Goal: Task Accomplishment & Management: Manage account settings

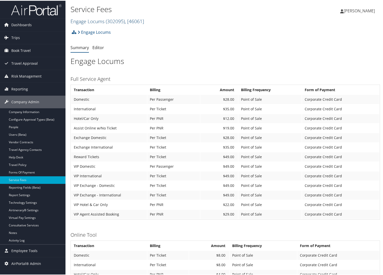
click at [95, 20] on link "Engage Locums ( 302095 ) , [ 46061 ]" at bounding box center [108, 20] width 74 height 7
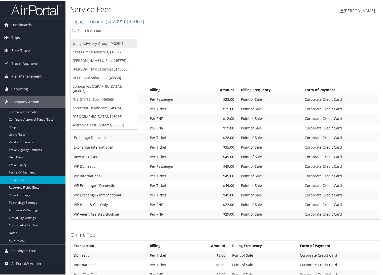
click at [101, 42] on link "Unity Advisory Group, [46051]" at bounding box center [104, 43] width 66 height 9
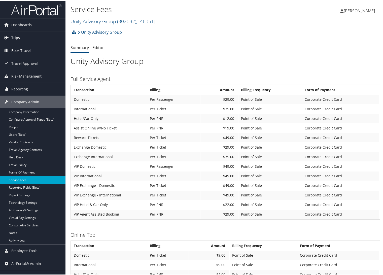
drag, startPoint x: 25, startPoint y: 171, endPoint x: 65, endPoint y: 177, distance: 40.5
click at [25, 171] on link "Forms Of Payment" at bounding box center [32, 172] width 65 height 8
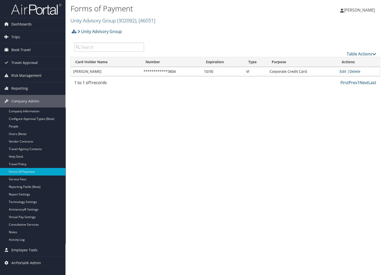
click at [340, 70] on link "Edit" at bounding box center [343, 71] width 7 height 5
select select "2"
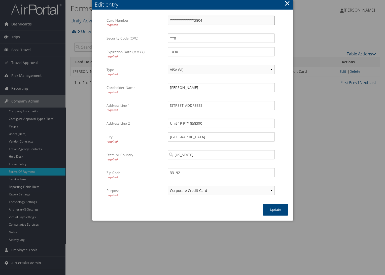
drag, startPoint x: 216, startPoint y: 18, endPoint x: 156, endPoint y: 21, distance: 60.2
click at [157, 21] on div "**********" at bounding box center [193, 25] width 172 height 18
paste input "414720276786"
type input "4147202767863804"
click at [184, 44] on div "**0 Multiple values The selected items contain different values for this input.…" at bounding box center [221, 39] width 115 height 13
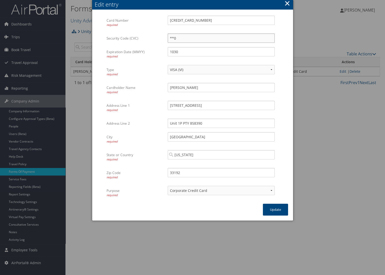
drag, startPoint x: 181, startPoint y: 39, endPoint x: 161, endPoint y: 40, distance: 20.2
click at [161, 40] on div "Security Code (CVC) **0 Multiple values The selected items contain different va…" at bounding box center [193, 40] width 172 height 14
paste input "844"
type input "844"
click at [277, 208] on button "Update" at bounding box center [275, 210] width 25 height 12
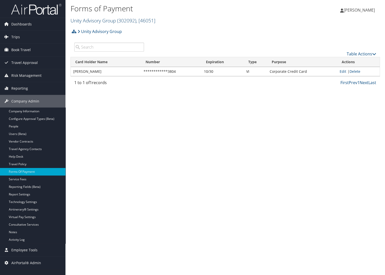
click at [83, 24] on link "Unity Advisory Group ( 302092 ) , [ 46051 ]" at bounding box center [113, 20] width 85 height 7
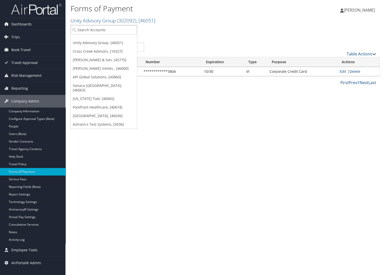
click at [109, 163] on div "Forms of Payment Unity Advisory Group ( 302092 ) , [ 46051 ] Unity Advisory Gro…" at bounding box center [225, 137] width 320 height 275
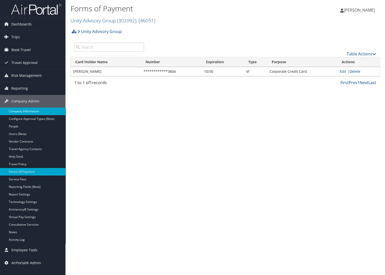
click at [35, 112] on link "Company Information" at bounding box center [32, 112] width 65 height 8
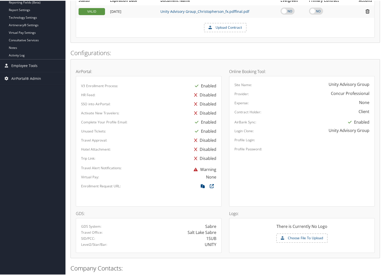
scroll to position [220, 0]
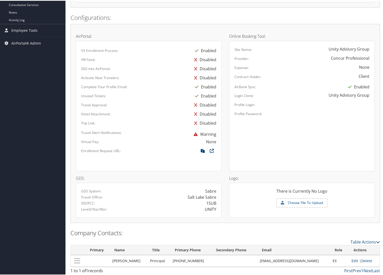
click at [352, 258] on link "Edit" at bounding box center [355, 260] width 7 height 5
select select "EX"
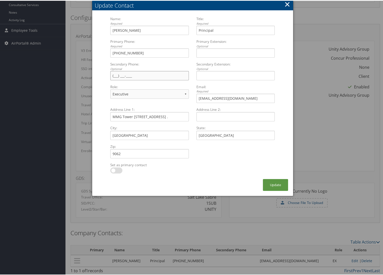
click at [134, 77] on input "Secondary Phone: Optional Multiple values The selected items contain different …" at bounding box center [149, 74] width 78 height 9
paste input "(305) 320-5310"
type input "(305) 320-5310"
click at [280, 185] on button "Update" at bounding box center [275, 184] width 25 height 12
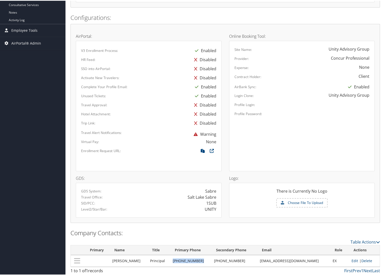
drag, startPoint x: 198, startPoint y: 260, endPoint x: 170, endPoint y: 261, distance: 27.7
click at [170, 261] on td "(507) 655-0827" at bounding box center [190, 260] width 41 height 12
copy td "(507) 655-0827"
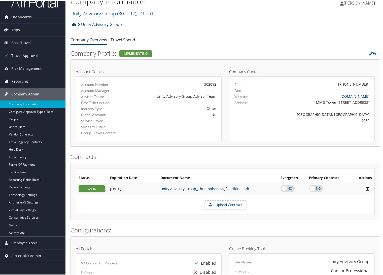
scroll to position [0, 0]
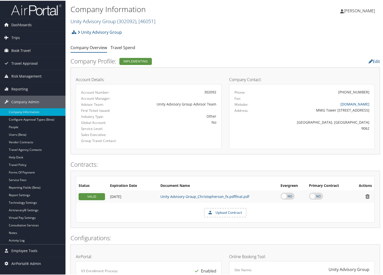
click at [78, 20] on link "Unity Advisory Group ( 302092 ) , [ 46051 ]" at bounding box center [113, 20] width 85 height 7
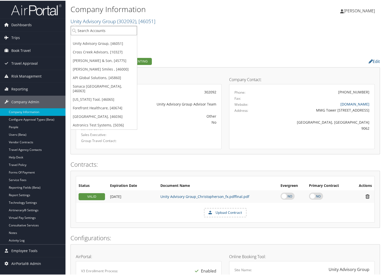
click at [87, 29] on input "search" at bounding box center [104, 29] width 66 height 9
type input "engage"
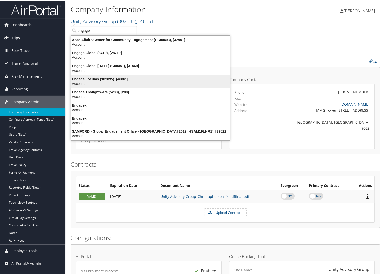
click at [110, 81] on div "Account" at bounding box center [150, 83] width 165 height 5
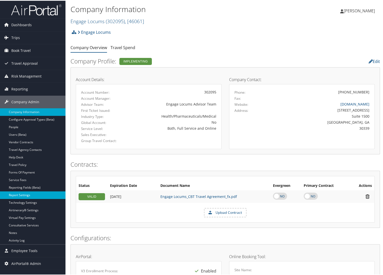
click at [29, 192] on link "Report Settings" at bounding box center [32, 195] width 65 height 8
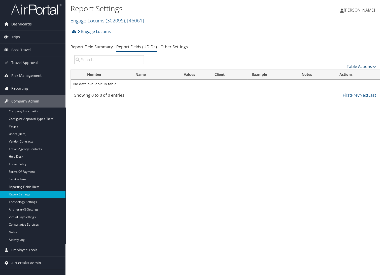
click at [356, 66] on link "Table Actions" at bounding box center [361, 67] width 29 height 6
click at [355, 74] on link "New Record" at bounding box center [345, 74] width 66 height 9
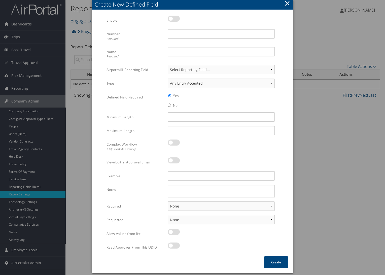
click at [171, 18] on label at bounding box center [174, 19] width 12 height 6
click at [171, 18] on input "checkbox" at bounding box center [171, 19] width 3 height 3
checkbox input "true"
click at [175, 34] on input "Number Required" at bounding box center [221, 33] width 107 height 9
type input "56"
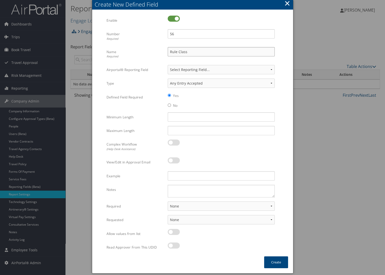
type input "Rule Class"
click at [225, 166] on div at bounding box center [221, 163] width 107 height 12
click at [189, 207] on select "None For Guest Travelers For Profiled Travelers For Both" at bounding box center [221, 205] width 107 height 9
select select "both"
click at [168, 201] on select "None For Guest Travelers For Profiled Travelers For Both" at bounding box center [221, 205] width 107 height 9
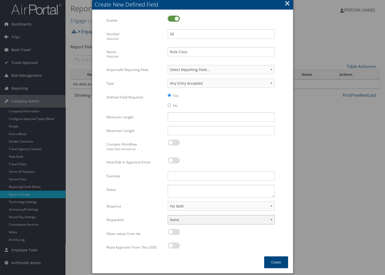
click at [189, 221] on select "None In Profile At Booking Both" at bounding box center [221, 219] width 107 height 9
click at [168, 215] on select "None In Profile At Booking Both" at bounding box center [221, 219] width 107 height 9
click at [196, 222] on select "None In Profile At Booking Both" at bounding box center [221, 219] width 107 height 9
select select "profiled"
click at [168, 215] on select "None In Profile At Booking Both" at bounding box center [221, 219] width 107 height 9
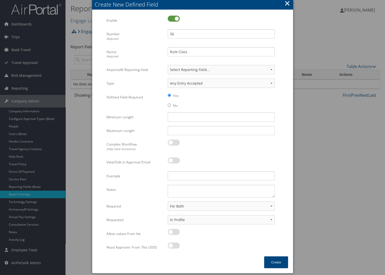
click at [205, 251] on div at bounding box center [221, 249] width 107 height 12
click at [271, 265] on button "Create" at bounding box center [276, 262] width 24 height 12
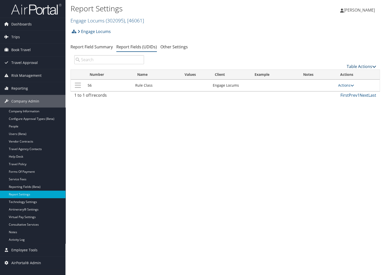
click at [362, 65] on link "Table Actions" at bounding box center [361, 67] width 29 height 6
click at [359, 74] on link "New Record" at bounding box center [345, 74] width 66 height 9
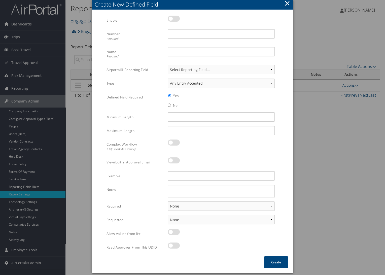
drag, startPoint x: 172, startPoint y: 19, endPoint x: 175, endPoint y: 34, distance: 15.2
click at [173, 19] on label at bounding box center [174, 19] width 12 height 6
click at [173, 19] on input "checkbox" at bounding box center [171, 19] width 3 height 3
checkbox input "true"
click at [175, 35] on input "Number Required" at bounding box center [221, 33] width 107 height 9
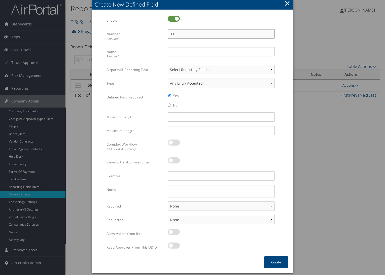
type input "33"
type input "R"
click at [287, 4] on button "×" at bounding box center [287, 3] width 6 height 10
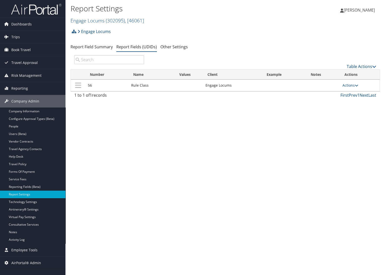
drag, startPoint x: 273, startPoint y: 112, endPoint x: 261, endPoint y: 104, distance: 15.0
click at [269, 110] on div "Report Settings Engage Locums ( 302095 ) , [ 46061 ] Engage Locums Unity Adviso…" at bounding box center [225, 137] width 320 height 275
click at [89, 22] on link "Engage Locums ( 302095 ) , [ 46061 ]" at bounding box center [108, 20] width 74 height 7
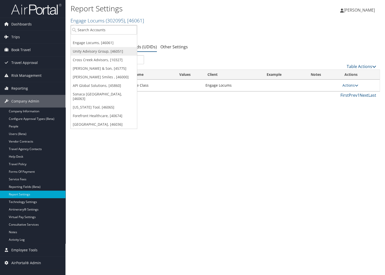
click at [89, 52] on link "Unity Advisory Group, [46051]" at bounding box center [104, 51] width 66 height 9
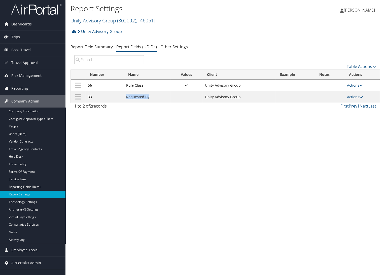
drag, startPoint x: 156, startPoint y: 100, endPoint x: 115, endPoint y: 96, distance: 40.4
click at [115, 96] on tr "33 Requested By Unity Advisory Group Actions Update Report Field Values Upload …" at bounding box center [225, 97] width 309 height 12
copy tr "Requested By"
click at [96, 23] on link "Unity Advisory Group ( 302092 ) , [ 46051 ]" at bounding box center [113, 20] width 85 height 7
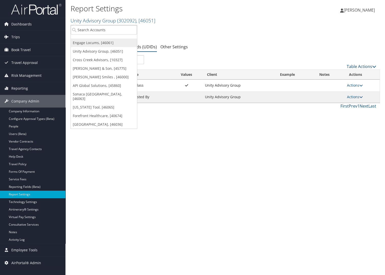
click at [96, 41] on link "Engage Locums, [46061]" at bounding box center [104, 43] width 66 height 9
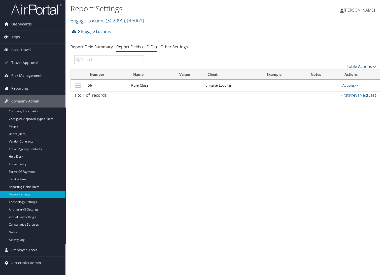
click at [358, 66] on link "Table Actions" at bounding box center [361, 67] width 29 height 6
click at [359, 74] on link "New Record" at bounding box center [345, 74] width 66 height 9
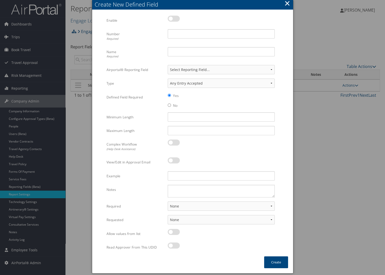
click at [171, 17] on label at bounding box center [174, 19] width 12 height 6
click at [171, 18] on input "checkbox" at bounding box center [171, 19] width 3 height 3
checkbox input "true"
click at [176, 32] on input "Number Required" at bounding box center [221, 33] width 107 height 9
type input "33"
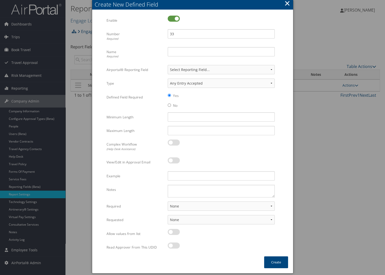
click at [202, 62] on div "Name Required Multiple values The selected items contain different values for t…" at bounding box center [193, 56] width 172 height 18
click at [196, 58] on div "Multiple values The selected items contain different values for this input. To …" at bounding box center [221, 53] width 115 height 13
click at [195, 54] on input "Name Required" at bounding box center [221, 51] width 107 height 9
paste input "Requested By"
click at [177, 51] on input "Requested By" at bounding box center [221, 51] width 107 height 9
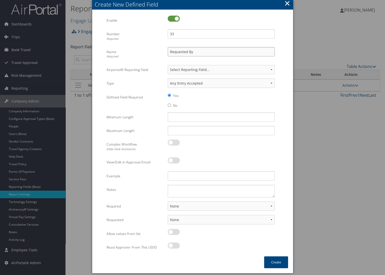
type input "Requested By"
click at [222, 159] on div at bounding box center [221, 163] width 107 height 12
click at [218, 203] on select "None For Guest Travelers For Profiled Travelers For Both" at bounding box center [221, 205] width 107 height 9
select select "both"
click at [168, 201] on select "None For Guest Travelers For Profiled Travelers For Both" at bounding box center [221, 205] width 107 height 9
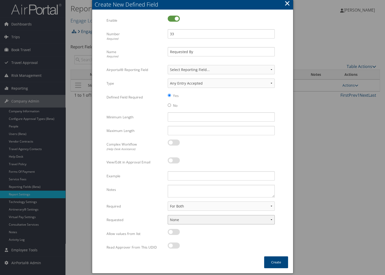
click at [197, 218] on select "None In Profile At Booking Both" at bounding box center [221, 219] width 107 height 9
select select "trip"
click at [168, 215] on select "None In Profile At Booking Both" at bounding box center [221, 219] width 107 height 9
click at [207, 251] on div at bounding box center [221, 249] width 107 height 12
click at [265, 257] on button "Create" at bounding box center [276, 262] width 24 height 12
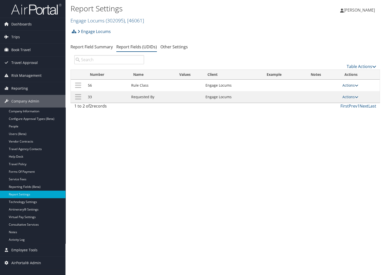
click at [352, 86] on link "Actions" at bounding box center [350, 85] width 16 height 5
click at [351, 91] on link "Update Report Field Values" at bounding box center [331, 93] width 54 height 9
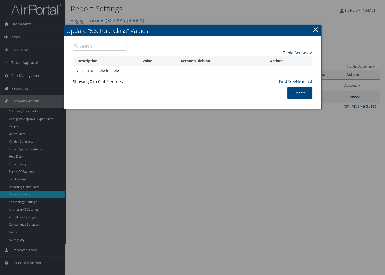
click at [287, 54] on link "Table Actions" at bounding box center [297, 53] width 29 height 6
click at [287, 62] on link "New Record" at bounding box center [279, 60] width 66 height 9
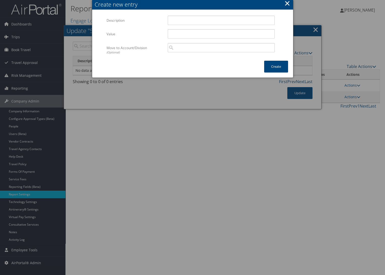
click at [186, 15] on div "Multiple values The selected items contain different values for this input. To …" at bounding box center [192, 36] width 201 height 50
click at [189, 26] on div "Multiple values The selected items contain different values for this input. To …" at bounding box center [221, 22] width 115 height 13
click at [189, 21] on input "Description" at bounding box center [221, 20] width 107 height 9
drag, startPoint x: 208, startPoint y: 21, endPoint x: 119, endPoint y: 32, distance: 89.3
click at [119, 32] on div "Multiple values The selected items contain different values for this input. To …" at bounding box center [193, 38] width 172 height 45
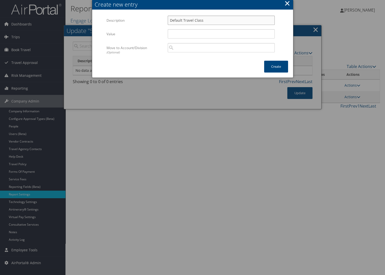
type input "Default Travel Class"
click at [166, 33] on div "Multiple values The selected items contain different values for this input. To …" at bounding box center [221, 35] width 115 height 13
click at [181, 34] on input "Value" at bounding box center [221, 33] width 107 height 9
paste input "Default Travel Class"
type input "Default Travel Class"
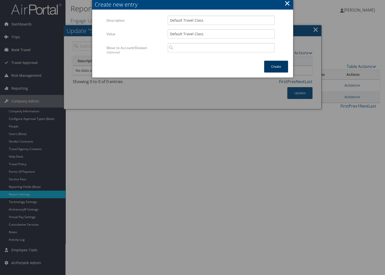
click at [275, 69] on button "Create" at bounding box center [276, 67] width 24 height 12
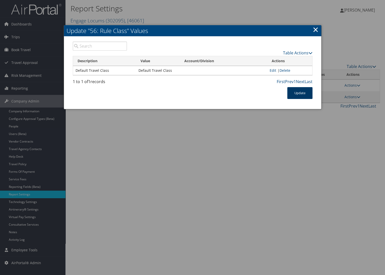
click at [304, 95] on button "Update" at bounding box center [299, 93] width 25 height 12
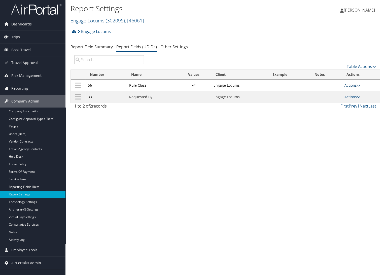
click at [350, 88] on link "Actions" at bounding box center [353, 85] width 16 height 5
click at [341, 95] on link "Update Report Field Values" at bounding box center [333, 93] width 54 height 9
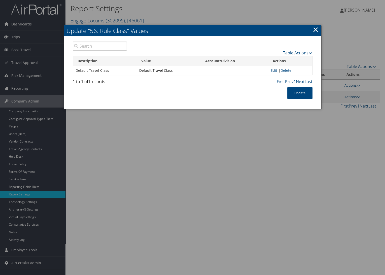
click at [315, 31] on link "×" at bounding box center [316, 29] width 6 height 10
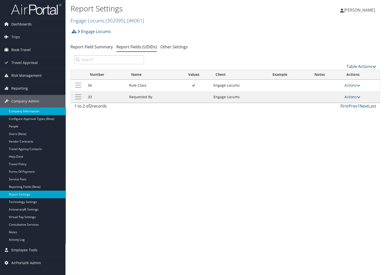
click at [18, 112] on link "Company Information" at bounding box center [32, 112] width 65 height 8
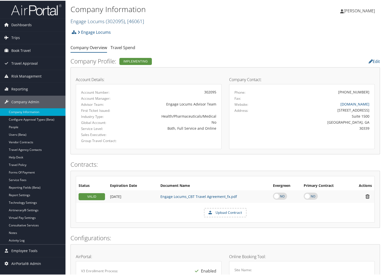
click at [93, 20] on link "Engage Locums ( 302095 ) , [ 46061 ]" at bounding box center [108, 20] width 74 height 7
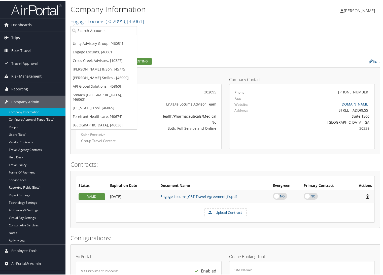
click at [96, 38] on ul "Unity Advisory Group, [46051] Engage Locums, [46061] Cross Creek Advisors, [103…" at bounding box center [104, 77] width 67 height 104
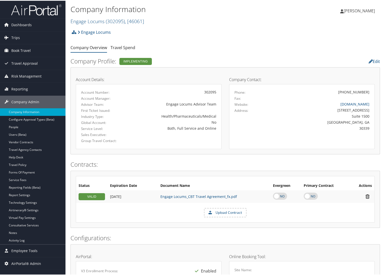
click at [90, 24] on h2 "Engage Locums ( 302095 ) , [ 46061 ]" at bounding box center [174, 20] width 206 height 9
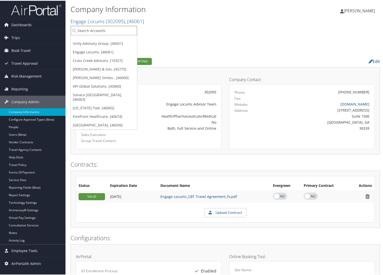
click at [92, 30] on input "search" at bounding box center [104, 29] width 66 height 9
type input "nuvia"
click at [92, 41] on div "Account" at bounding box center [105, 43] width 74 height 5
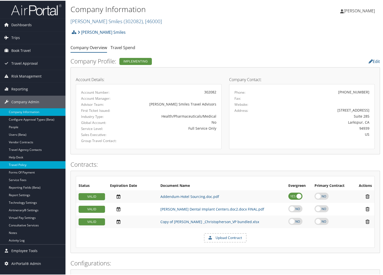
click at [9, 163] on link "Travel Policy" at bounding box center [32, 164] width 65 height 8
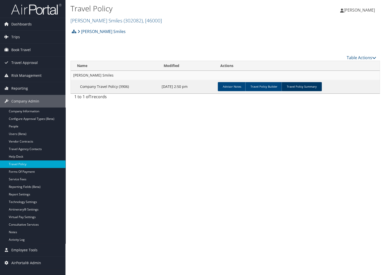
click at [313, 82] on link "Travel Policy Summary" at bounding box center [302, 86] width 40 height 9
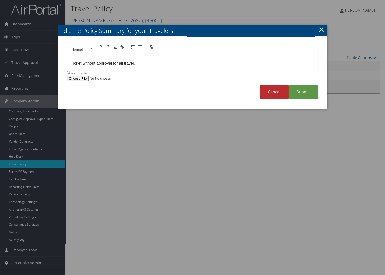
click at [320, 30] on link "×" at bounding box center [322, 29] width 6 height 10
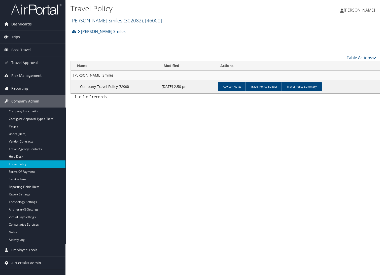
click at [83, 21] on link "Nuvia Smiles ( 302082 ) , [ 46000 ]" at bounding box center [116, 20] width 91 height 7
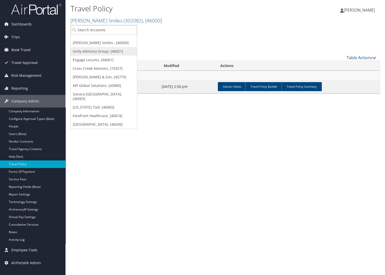
click at [89, 51] on link "Unity Advisory Group, [46051]" at bounding box center [104, 51] width 66 height 9
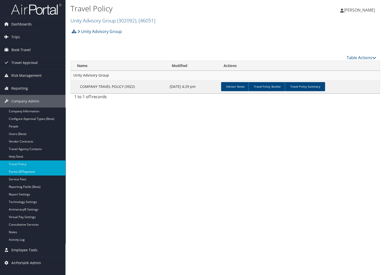
click at [16, 169] on link "Forms Of Payment" at bounding box center [32, 172] width 65 height 8
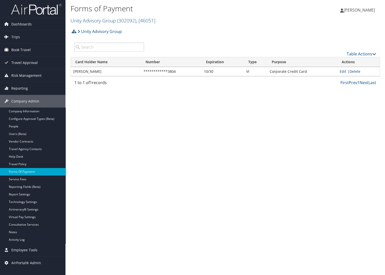
click at [346, 69] on td "Edit | Delete" at bounding box center [358, 71] width 43 height 9
click at [343, 70] on link "Edit" at bounding box center [343, 71] width 7 height 5
select select "2"
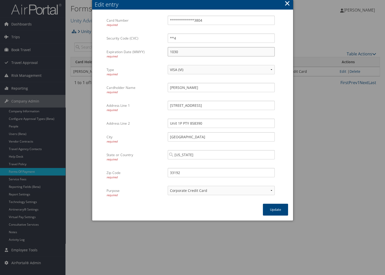
drag, startPoint x: 175, startPoint y: 52, endPoint x: 166, endPoint y: 53, distance: 8.9
click at [166, 53] on div "1030 Multiple values The selected items contain different values for this input…" at bounding box center [221, 53] width 115 height 13
click at [170, 54] on input "1030" at bounding box center [221, 51] width 107 height 9
drag, startPoint x: 174, startPoint y: 52, endPoint x: 168, endPoint y: 53, distance: 6.3
click at [168, 53] on input "1030" at bounding box center [221, 51] width 107 height 9
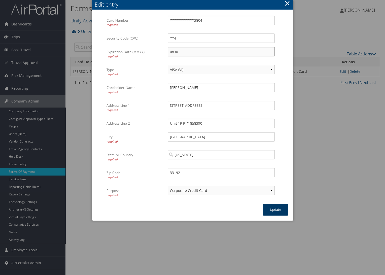
type input "0830"
click at [271, 210] on button "Update" at bounding box center [275, 210] width 25 height 12
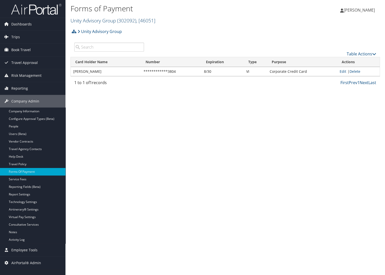
click at [93, 20] on link "Unity Advisory Group ( 302092 ) , [ 46051 ]" at bounding box center [113, 20] width 85 height 7
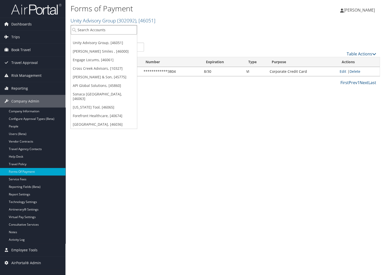
click at [97, 32] on input "search" at bounding box center [104, 29] width 66 height 9
type input "drivecentric"
click at [97, 43] on div "Account" at bounding box center [104, 43] width 73 height 5
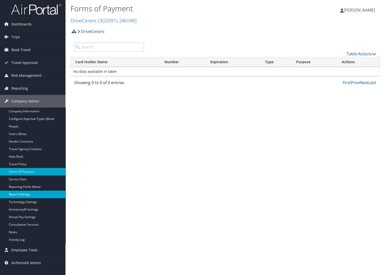
click at [29, 195] on link "Report Settings" at bounding box center [32, 195] width 65 height 8
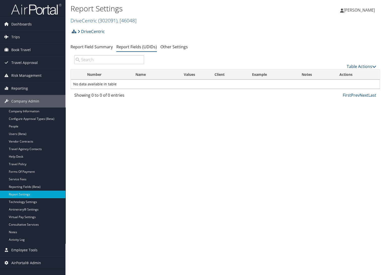
click at [358, 63] on div "Table Actions" at bounding box center [264, 66] width 225 height 6
click at [359, 66] on link "Table Actions" at bounding box center [361, 67] width 29 height 6
click at [359, 72] on link "New Record" at bounding box center [345, 74] width 66 height 9
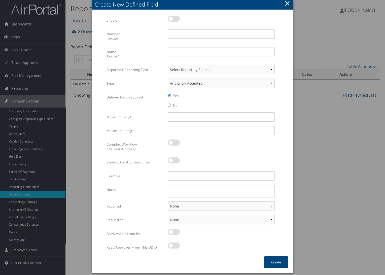
click at [173, 21] on label at bounding box center [174, 19] width 12 height 6
click at [173, 21] on input "checkbox" at bounding box center [171, 19] width 3 height 3
checkbox input "true"
click at [175, 29] on input "Number Required" at bounding box center [221, 33] width 107 height 9
type input "56"
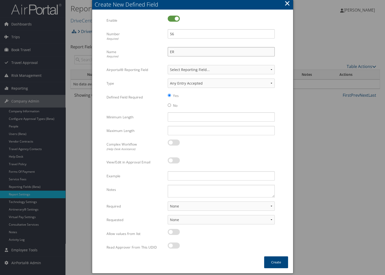
type input "E"
type input "Rule Class"
click at [212, 210] on select "None For Guest Travelers For Profiled Travelers For Both" at bounding box center [221, 205] width 107 height 9
select select "both"
click at [168, 201] on select "None For Guest Travelers For Profiled Travelers For Both" at bounding box center [221, 205] width 107 height 9
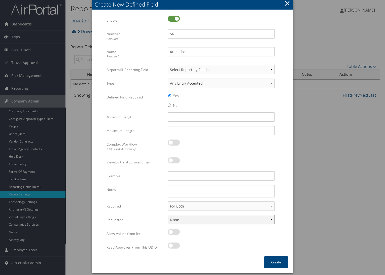
click at [203, 223] on select "None In Profile At Booking Both" at bounding box center [221, 219] width 107 height 9
select select "profiled"
click at [168, 215] on select "None In Profile At Booking Both" at bounding box center [221, 219] width 107 height 9
click at [207, 244] on div at bounding box center [221, 249] width 107 height 12
click at [267, 261] on button "Create" at bounding box center [276, 262] width 24 height 12
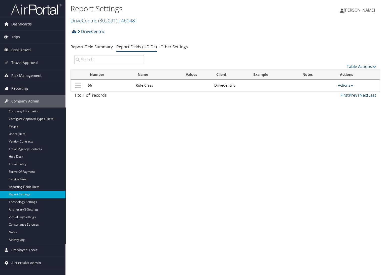
click at [349, 85] on link "Actions" at bounding box center [346, 85] width 16 height 5
click at [345, 90] on link "Update Report Field Values" at bounding box center [326, 93] width 54 height 9
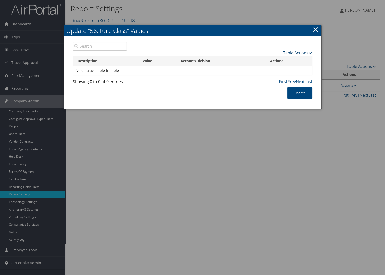
click at [297, 52] on link "Table Actions" at bounding box center [297, 53] width 29 height 6
click at [292, 58] on link "New Record" at bounding box center [279, 60] width 66 height 9
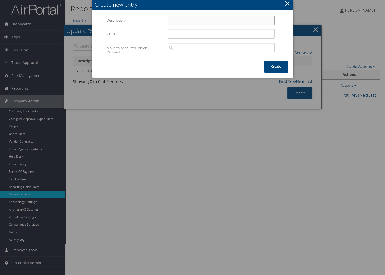
click at [202, 17] on input "Description" at bounding box center [221, 20] width 107 height 9
drag, startPoint x: 206, startPoint y: 20, endPoint x: 143, endPoint y: 26, distance: 63.3
click at [145, 26] on div "Description Default Travel Class Multiple values The selected items contain dif…" at bounding box center [193, 23] width 172 height 14
type input "Default Travel Class"
click at [170, 35] on input "Value" at bounding box center [221, 33] width 107 height 9
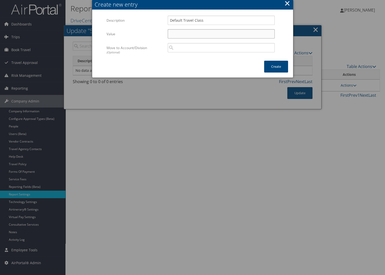
paste input "Default Travel Class"
type input "Default Travel Class"
click at [268, 66] on button "Create" at bounding box center [276, 67] width 24 height 12
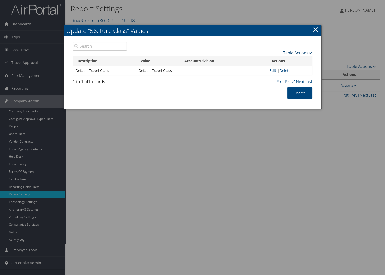
click at [299, 51] on link "Table Actions" at bounding box center [297, 53] width 29 height 6
click at [299, 55] on link "Table Actions" at bounding box center [297, 53] width 29 height 6
click at [308, 52] on link "Table Actions" at bounding box center [297, 53] width 29 height 6
click at [303, 57] on link "New Record" at bounding box center [279, 60] width 66 height 9
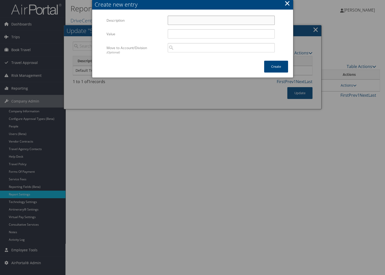
click at [191, 21] on input "Description" at bounding box center [221, 20] width 107 height 9
click at [289, 1] on button "×" at bounding box center [287, 3] width 6 height 10
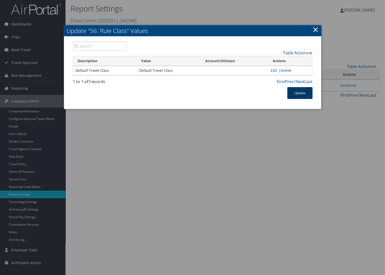
click at [299, 91] on button "Update" at bounding box center [299, 93] width 25 height 12
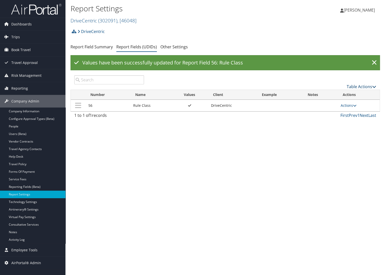
click at [366, 84] on link "Table Actions" at bounding box center [361, 87] width 29 height 6
click at [364, 92] on link "New Record" at bounding box center [345, 94] width 66 height 9
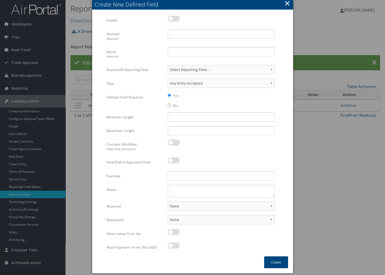
click at [177, 19] on label at bounding box center [174, 19] width 12 height 6
click at [174, 19] on input "checkbox" at bounding box center [171, 19] width 3 height 3
checkbox input "true"
click at [181, 33] on input "Number Required" at bounding box center [221, 33] width 107 height 9
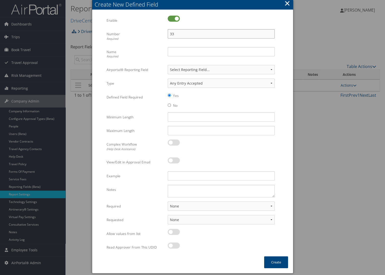
type input "33"
type input "Requested By"
click at [205, 204] on select "None For Guest Travelers For Profiled Travelers For Both" at bounding box center [221, 205] width 107 height 9
select select "both"
click at [168, 201] on select "None For Guest Travelers For Profiled Travelers For Both" at bounding box center [221, 205] width 107 height 9
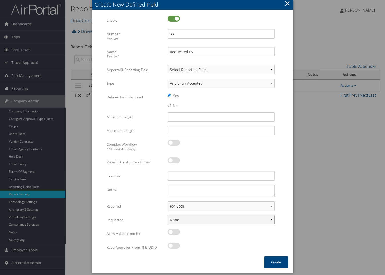
click at [194, 219] on select "None In Profile At Booking Both" at bounding box center [221, 219] width 107 height 9
select select "trip"
click at [168, 215] on select "None In Profile At Booking Both" at bounding box center [221, 219] width 107 height 9
click at [211, 248] on div at bounding box center [221, 249] width 107 height 12
click at [273, 259] on button "Create" at bounding box center [276, 262] width 24 height 12
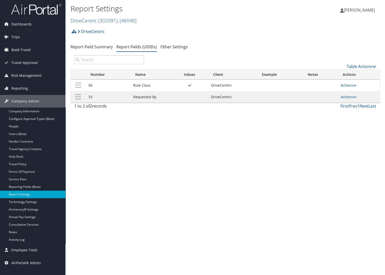
click at [358, 70] on th "Actions" at bounding box center [359, 75] width 42 height 10
click at [356, 67] on link "Table Actions" at bounding box center [361, 67] width 29 height 6
click at [355, 73] on link "New Record" at bounding box center [345, 74] width 66 height 9
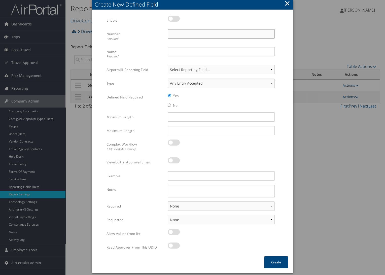
click at [186, 33] on input "Number Required" at bounding box center [221, 33] width 107 height 9
click at [175, 21] on label at bounding box center [174, 19] width 12 height 6
click at [174, 21] on input "checkbox" at bounding box center [171, 19] width 3 height 3
checkbox input "true"
click at [175, 38] on input "Number Required" at bounding box center [221, 33] width 107 height 9
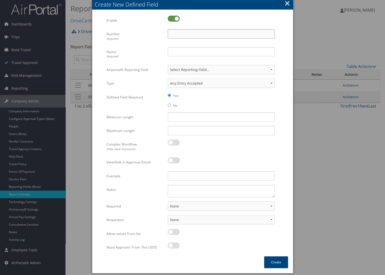
click at [174, 31] on input "Number Required" at bounding box center [221, 33] width 107 height 9
type input "94"
click at [177, 51] on input "Name Required" at bounding box center [221, 51] width 107 height 9
click at [187, 46] on div "Number Required 94 Multiple values The selected items contain different values …" at bounding box center [193, 38] width 172 height 18
click at [189, 50] on input "Name Required" at bounding box center [221, 51] width 107 height 9
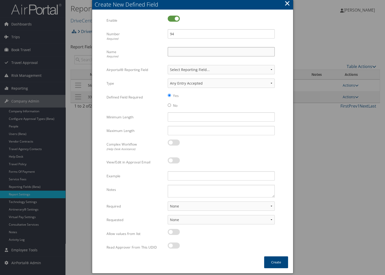
paste input "Billing Department Name/GL Code"
type input "Billing Department Name/GL Code"
click at [240, 160] on div at bounding box center [221, 163] width 107 height 12
click at [198, 207] on select "None For Guest Travelers For Profiled Travelers For Both" at bounding box center [221, 205] width 107 height 9
click at [187, 205] on select "None For Guest Travelers For Profiled Travelers For Both" at bounding box center [221, 205] width 107 height 9
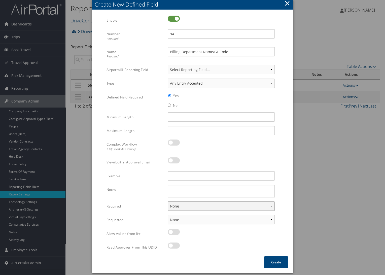
select select "both"
click at [168, 201] on select "None For Guest Travelers For Profiled Travelers For Both" at bounding box center [221, 205] width 107 height 9
click at [184, 223] on select "None In Profile At Booking Both" at bounding box center [221, 219] width 107 height 9
click at [168, 215] on select "None In Profile At Booking Both" at bounding box center [221, 219] width 107 height 9
click at [192, 220] on select "None In Profile At Booking Both" at bounding box center [221, 219] width 107 height 9
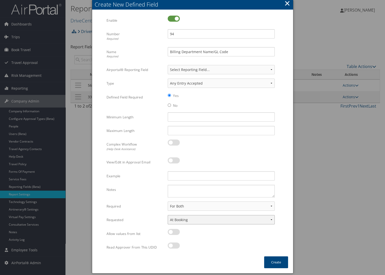
select select "profiled"
click at [168, 215] on select "None In Profile At Booking Both" at bounding box center [221, 219] width 107 height 9
click at [187, 191] on textarea "Notes" at bounding box center [221, 191] width 107 height 13
click at [174, 193] on textarea "Notes" at bounding box center [221, 191] width 107 height 13
paste textarea "Ask for guest bookings"
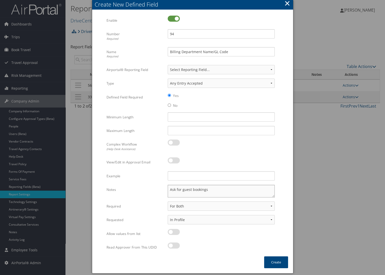
type textarea "Ask for guest bookings"
click at [227, 251] on div at bounding box center [221, 249] width 107 height 12
click at [274, 261] on button "Create" at bounding box center [276, 262] width 24 height 12
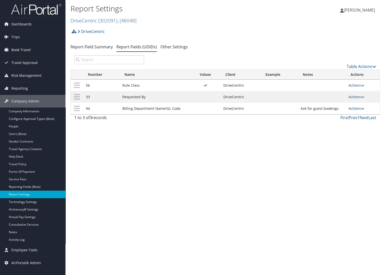
click at [357, 109] on link "Actions" at bounding box center [357, 108] width 16 height 5
click at [349, 116] on link "Update Report Field Values" at bounding box center [337, 116] width 54 height 9
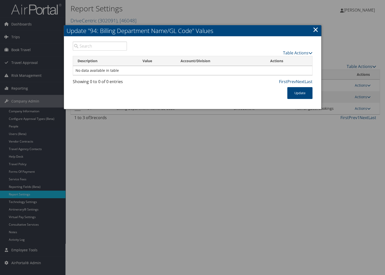
click at [318, 31] on link "×" at bounding box center [316, 29] width 6 height 10
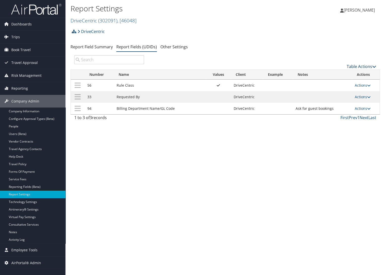
click at [364, 67] on link "Table Actions" at bounding box center [361, 67] width 29 height 6
click at [359, 74] on link "New Record" at bounding box center [345, 74] width 66 height 9
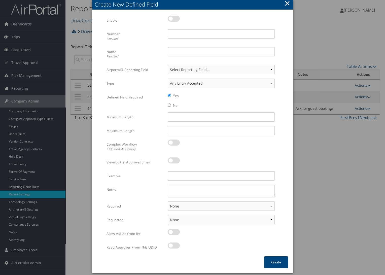
click at [169, 19] on label at bounding box center [174, 19] width 12 height 6
click at [170, 19] on input "checkbox" at bounding box center [171, 19] width 3 height 3
checkbox input "true"
click at [176, 31] on input "Number Required" at bounding box center [221, 33] width 107 height 9
type input "38"
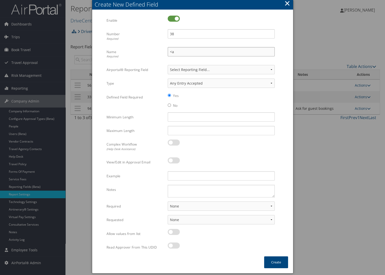
type input "<"
type input ","
type input "m"
type input "Manager"
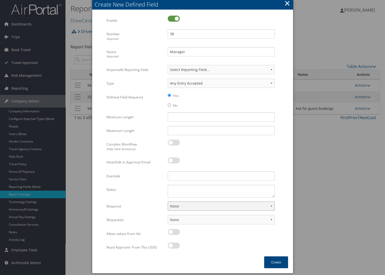
click at [228, 203] on select "None For Guest Travelers For Profiled Travelers For Both" at bounding box center [221, 205] width 107 height 9
select select "both"
click at [168, 201] on select "None For Guest Travelers For Profiled Travelers For Both" at bounding box center [221, 205] width 107 height 9
click at [196, 223] on select "None In Profile At Booking Both" at bounding box center [221, 219] width 107 height 9
select select "profiled"
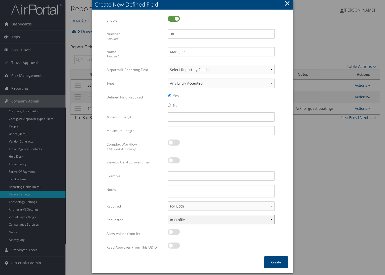
click at [168, 215] on select "None In Profile At Booking Both" at bounding box center [221, 219] width 107 height 9
click at [183, 188] on textarea "Notes" at bounding box center [221, 191] width 107 height 13
type textarea "Use arranger info for guest bookings"
click at [279, 263] on button "Create" at bounding box center [276, 262] width 24 height 12
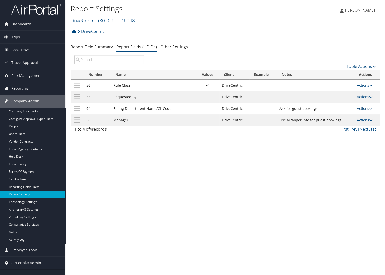
click at [369, 109] on link "Actions" at bounding box center [365, 108] width 16 height 5
click at [362, 114] on link "Update Report Field Values" at bounding box center [345, 116] width 54 height 9
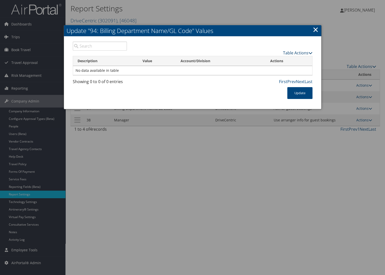
click at [294, 50] on link "Table Actions" at bounding box center [297, 53] width 29 height 6
click at [294, 58] on link "New Record" at bounding box center [279, 60] width 66 height 9
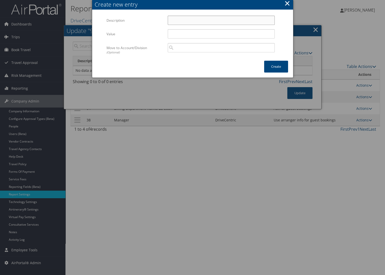
click at [171, 21] on input "Description" at bounding box center [221, 20] width 107 height 9
paste input "62100-110"
type input "62100-110"
click at [177, 34] on input "Value" at bounding box center [221, 33] width 107 height 9
paste input "62100-110"
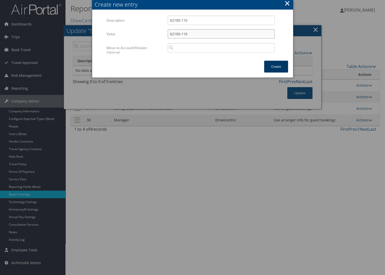
type input "62100-110"
click at [269, 63] on button "Create" at bounding box center [276, 67] width 24 height 12
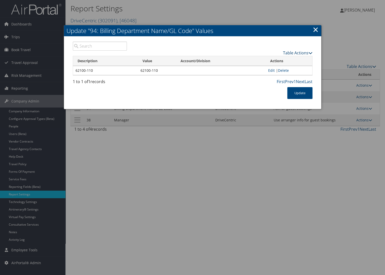
click at [300, 52] on link "Table Actions" at bounding box center [297, 53] width 29 height 6
click at [296, 62] on link "New Record" at bounding box center [279, 60] width 66 height 9
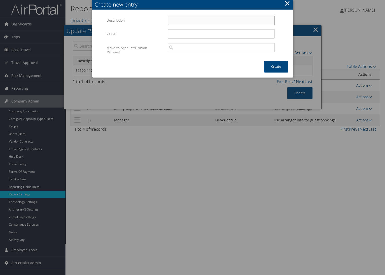
click at [184, 21] on input "Description" at bounding box center [221, 20] width 107 height 9
paste input "62100-200"
type input "62100-200"
click at [188, 35] on input "Value" at bounding box center [221, 33] width 107 height 9
paste input "62100-200"
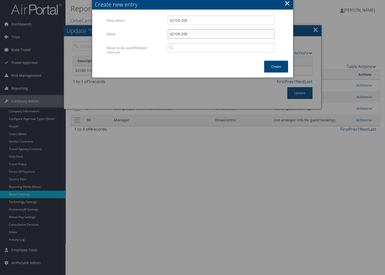
type input "62100-200"
click at [261, 64] on div "Create" at bounding box center [276, 69] width 34 height 17
drag, startPoint x: 270, startPoint y: 67, endPoint x: 286, endPoint y: 63, distance: 15.9
click at [270, 67] on button "Create" at bounding box center [276, 67] width 24 height 12
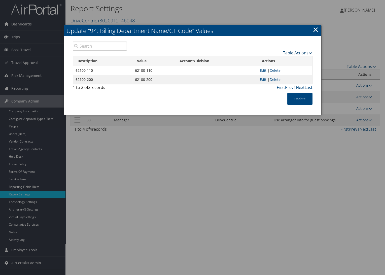
click at [299, 52] on link "Table Actions" at bounding box center [297, 53] width 29 height 6
click at [294, 61] on link "New Record" at bounding box center [279, 60] width 66 height 9
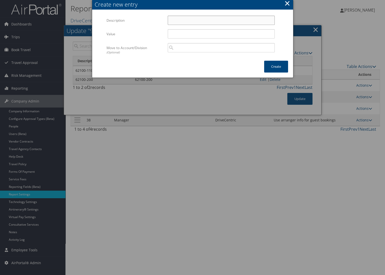
click at [182, 19] on input "Description" at bounding box center [221, 20] width 107 height 9
paste input "62100-300"
type input "62100-300"
click at [188, 36] on input "Value" at bounding box center [221, 33] width 107 height 9
paste input "62100-300"
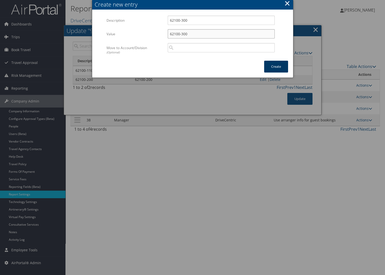
type input "62100-300"
click at [272, 68] on button "Create" at bounding box center [276, 67] width 24 height 12
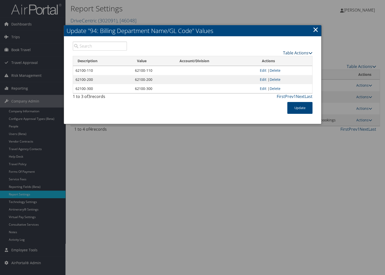
click at [296, 54] on link "Table Actions" at bounding box center [297, 53] width 29 height 6
click at [293, 61] on link "New Record" at bounding box center [279, 60] width 66 height 9
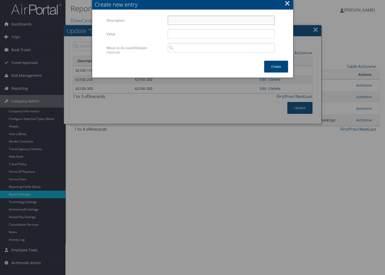
click at [209, 19] on input "Description" at bounding box center [221, 20] width 107 height 9
paste input "62100-400"
type input "62100-400"
click at [203, 38] on input "Value" at bounding box center [221, 33] width 107 height 9
paste input "62100-400"
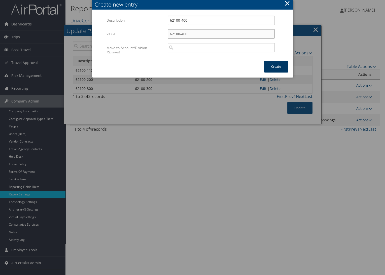
type input "62100-400"
click at [272, 69] on button "Create" at bounding box center [276, 67] width 24 height 12
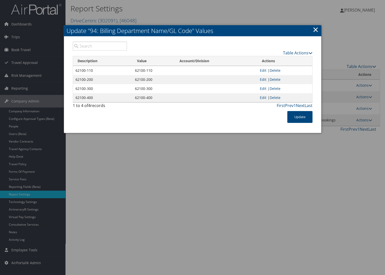
click at [296, 50] on div "Table Actions" at bounding box center [223, 53] width 178 height 6
click at [295, 53] on link "Table Actions" at bounding box center [297, 53] width 29 height 6
click at [290, 61] on link "New Record" at bounding box center [279, 60] width 66 height 9
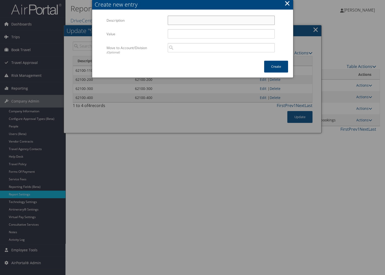
click at [188, 19] on input "Description" at bounding box center [221, 20] width 107 height 9
paste input "62100-500"
type input "62100-500"
click at [186, 35] on input "Value" at bounding box center [221, 33] width 107 height 9
paste input "62100-500"
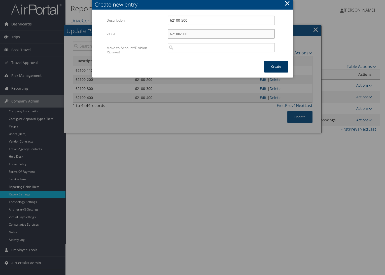
type input "62100-500"
click at [264, 63] on button "Create" at bounding box center [276, 67] width 24 height 12
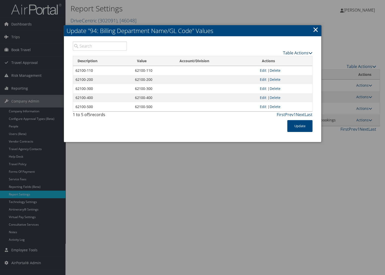
click at [301, 54] on link "Table Actions" at bounding box center [297, 53] width 29 height 6
click at [298, 60] on link "New Record" at bounding box center [279, 60] width 66 height 9
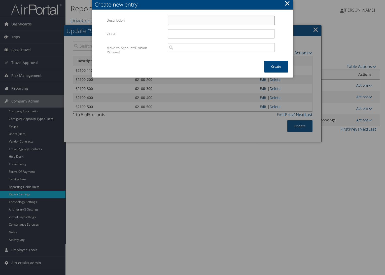
click at [178, 21] on input "Description" at bounding box center [221, 20] width 107 height 9
paste input "62100-610"
type input "62100-610"
click at [179, 31] on input "Value" at bounding box center [221, 33] width 107 height 9
paste input "62100-610"
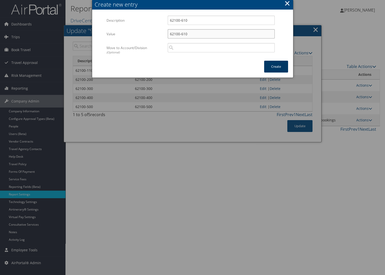
type input "62100-610"
click at [286, 65] on button "Create" at bounding box center [276, 67] width 24 height 12
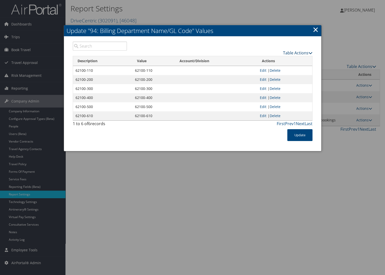
click at [301, 54] on link "Table Actions" at bounding box center [297, 53] width 29 height 6
click at [296, 60] on link "New Record" at bounding box center [279, 60] width 66 height 9
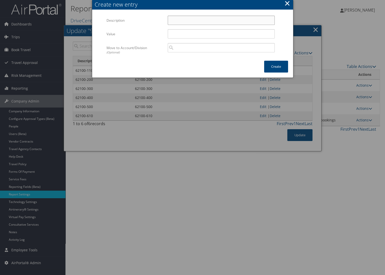
click at [195, 20] on input "Description" at bounding box center [221, 20] width 107 height 9
paste input "62100-620"
type input "62100-620"
click at [191, 34] on input "Value" at bounding box center [221, 33] width 107 height 9
paste input "62100-620"
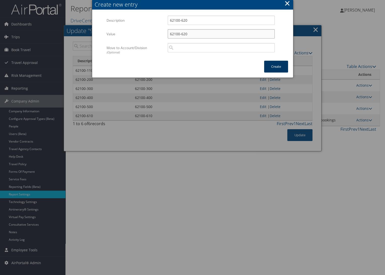
type input "62100-620"
click at [269, 64] on button "Create" at bounding box center [276, 67] width 24 height 12
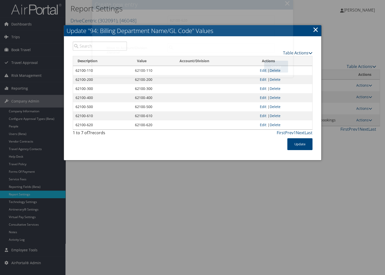
click at [288, 50] on link "Table Actions" at bounding box center [297, 53] width 29 height 6
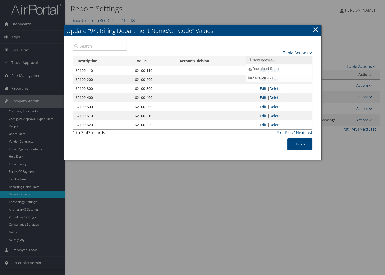
click at [289, 60] on link "New Record" at bounding box center [279, 60] width 66 height 9
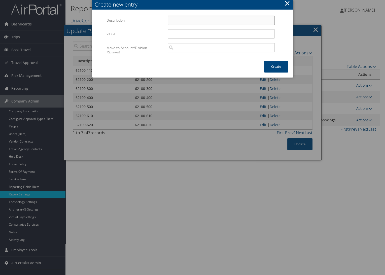
click at [185, 21] on input "Description" at bounding box center [221, 20] width 107 height 9
paste input "62100-650"
type input "62100-650"
click at [190, 35] on input "Value" at bounding box center [221, 33] width 107 height 9
paste input "62100-650"
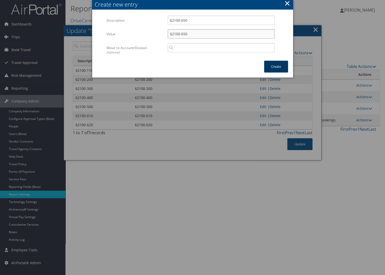
type input "62100-650"
click at [274, 67] on button "Create" at bounding box center [276, 67] width 24 height 12
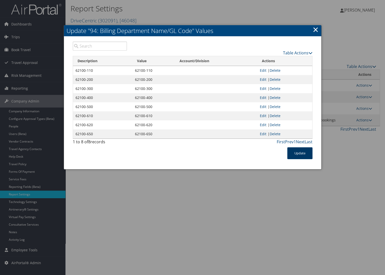
click at [300, 154] on button "Update" at bounding box center [299, 153] width 25 height 12
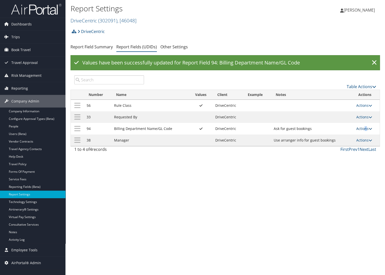
click at [365, 131] on link "Actions" at bounding box center [364, 128] width 16 height 5
click at [364, 139] on link "Update Report Field Values" at bounding box center [345, 136] width 54 height 9
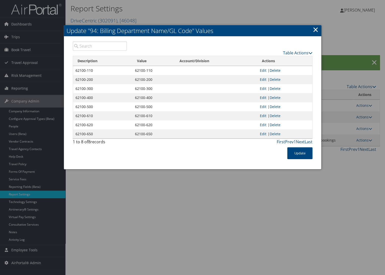
click at [316, 34] on link "×" at bounding box center [316, 29] width 6 height 10
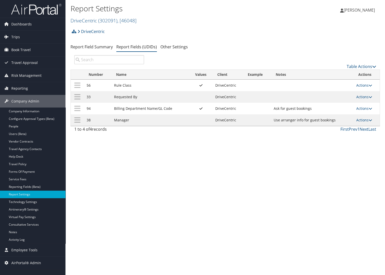
click at [208, 141] on div "Report Settings DriveCentric ( 302091 ) , [ 46048 ] DriveCentric Unity Advisory…" at bounding box center [225, 137] width 320 height 275
click at [369, 122] on link "Actions" at bounding box center [364, 120] width 16 height 5
click at [359, 130] on link "Update Report Field Values" at bounding box center [345, 128] width 54 height 9
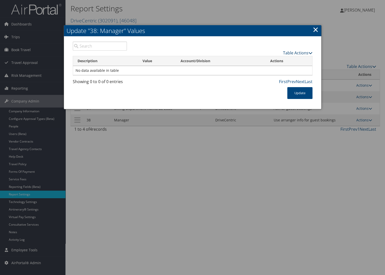
click at [299, 53] on link "Table Actions" at bounding box center [297, 53] width 29 height 6
click at [298, 57] on link "New Record" at bounding box center [279, 60] width 66 height 9
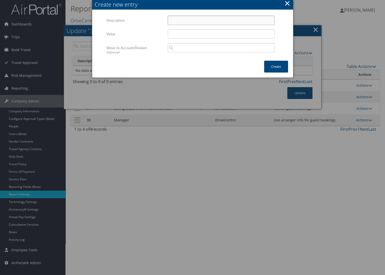
click at [179, 22] on input "Description" at bounding box center [221, 20] width 107 height 9
paste input "Edward Panella"
type input "Edward Panella"
click at [173, 31] on input "Value" at bounding box center [221, 33] width 107 height 9
paste input "epanella@drivecentric.com"
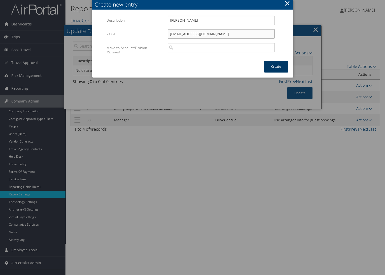
type input "epanella@drivecentric.com"
click at [272, 66] on button "Create" at bounding box center [276, 67] width 24 height 12
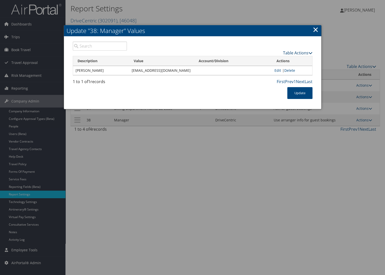
click at [303, 52] on link "Table Actions" at bounding box center [297, 53] width 29 height 6
click at [297, 60] on link "New Record" at bounding box center [279, 60] width 66 height 9
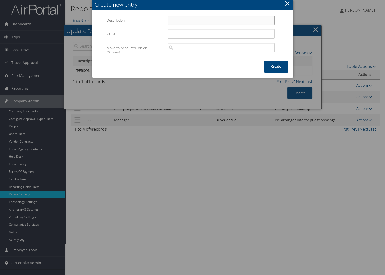
click at [179, 21] on input "Description" at bounding box center [221, 20] width 107 height 9
click at [202, 22] on input "Description" at bounding box center [221, 20] width 107 height 9
paste input "Accounting"
type input "Accounting"
click at [168, 33] on input "Value" at bounding box center [221, 33] width 107 height 9
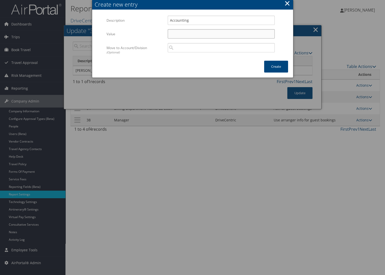
paste input "accounting@drivecentric.com"
type input "accounting@drivecentric.com"
click at [271, 65] on button "Create" at bounding box center [276, 67] width 24 height 12
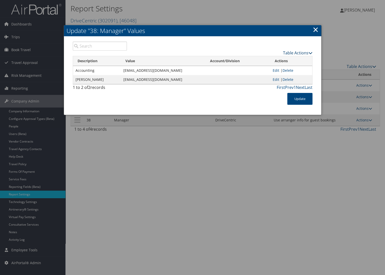
click at [294, 50] on link "Table Actions" at bounding box center [297, 53] width 29 height 6
click at [294, 56] on link "New Record" at bounding box center [279, 60] width 66 height 9
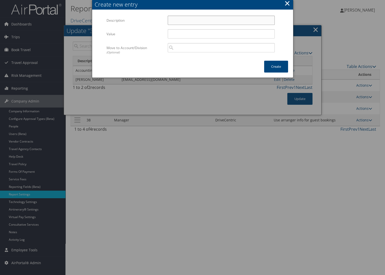
click at [183, 18] on input "Description" at bounding box center [221, 20] width 107 height 9
paste input "Josh Overbeck"
type input "Josh Overbeck"
click at [185, 37] on input "Value" at bounding box center [221, 33] width 107 height 9
paste input "josh@drivecentric.com"
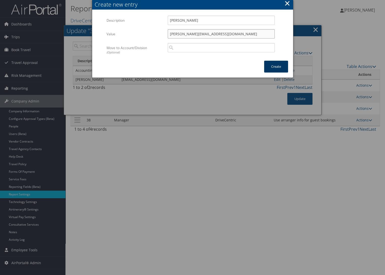
type input "josh@drivecentric.com"
click at [276, 67] on button "Create" at bounding box center [276, 67] width 24 height 12
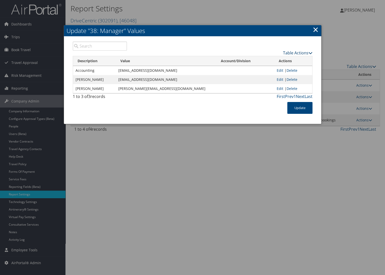
click at [302, 53] on link "Table Actions" at bounding box center [297, 53] width 29 height 6
click at [298, 60] on link "New Record" at bounding box center [279, 60] width 66 height 9
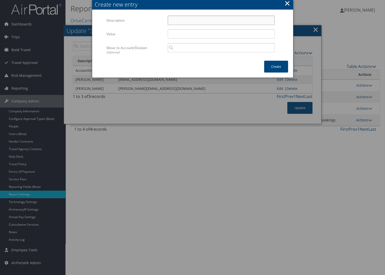
click at [174, 24] on input "Description" at bounding box center [221, 20] width 107 height 9
paste input "Chris Burriss"
type input "Chris Burriss"
click at [182, 29] on div at bounding box center [221, 33] width 107 height 9
click at [186, 32] on input "Value" at bounding box center [221, 33] width 107 height 9
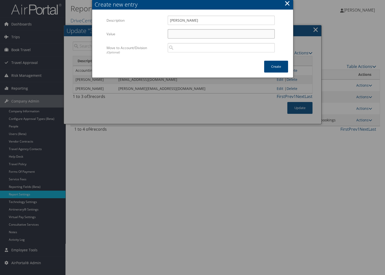
paste input "chris@drivecentric.com"
type input "chris@drivecentric.com"
click at [276, 69] on button "Create" at bounding box center [276, 67] width 24 height 12
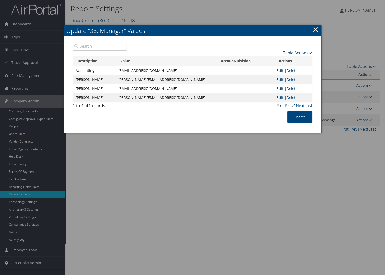
click at [302, 52] on link "Table Actions" at bounding box center [297, 53] width 29 height 6
click at [298, 60] on link "New Record" at bounding box center [279, 60] width 66 height 9
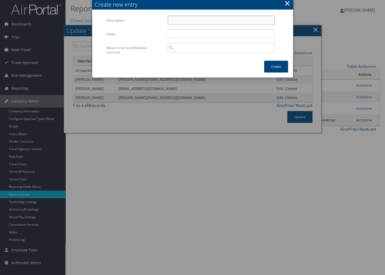
click at [200, 22] on input "Description" at bounding box center [221, 20] width 107 height 9
paste input "Eric Bluhm"
type input "Eric Bluhm"
click at [199, 32] on input "Value" at bounding box center [221, 33] width 107 height 9
paste input "ebluhm@drivecentric.com"
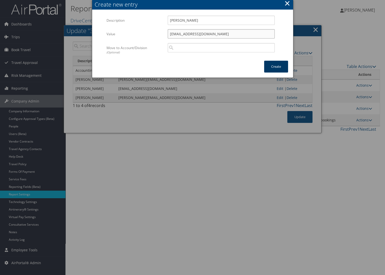
type input "ebluhm@drivecentric.com"
click at [271, 64] on button "Create" at bounding box center [276, 67] width 24 height 12
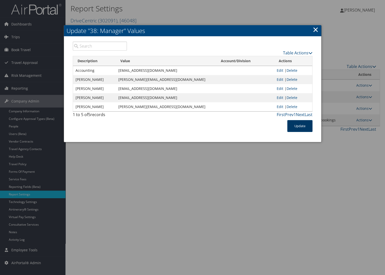
drag, startPoint x: 294, startPoint y: 129, endPoint x: 306, endPoint y: 121, distance: 14.5
click at [294, 129] on button "Update" at bounding box center [299, 126] width 25 height 12
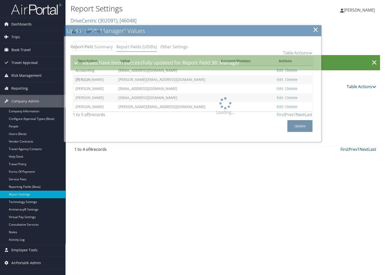
click at [305, 125] on button "Update" at bounding box center [299, 126] width 25 height 12
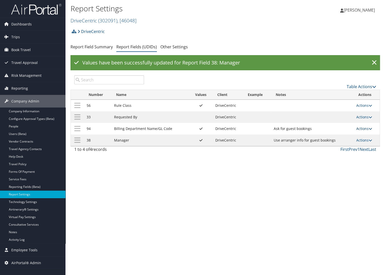
click at [365, 128] on link "Actions" at bounding box center [364, 128] width 16 height 5
click at [358, 136] on link "Update Report Field Values" at bounding box center [345, 136] width 54 height 9
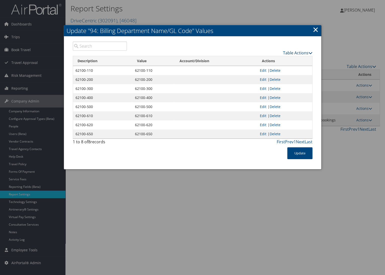
click at [296, 54] on link "Table Actions" at bounding box center [297, 53] width 29 height 6
click at [292, 58] on link "New Record" at bounding box center [279, 60] width 66 height 9
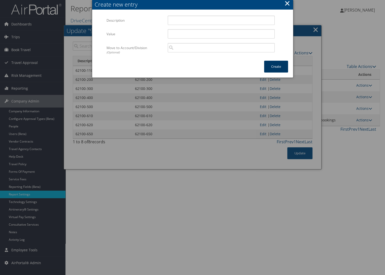
click at [274, 69] on button "Create" at bounding box center [276, 67] width 24 height 12
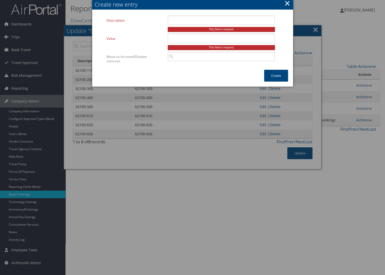
click at [288, 2] on button "×" at bounding box center [287, 3] width 6 height 10
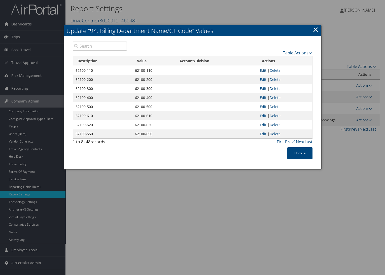
click at [263, 70] on link "Edit" at bounding box center [263, 70] width 7 height 5
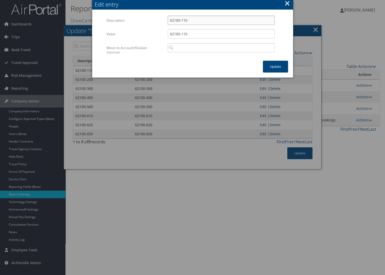
click at [170, 23] on input "62100-110" at bounding box center [221, 20] width 107 height 9
click at [168, 21] on input "62100-110" at bounding box center [221, 20] width 107 height 9
paste input "Administrative"
type input "Administrative - 62100-110"
drag, startPoint x: 207, startPoint y: 22, endPoint x: 157, endPoint y: 27, distance: 50.4
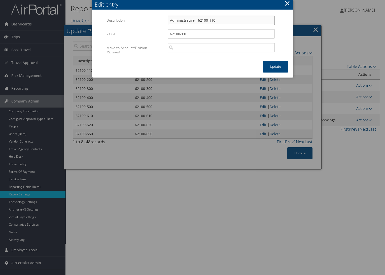
click at [158, 27] on div "Description Administrative - 62100-110 Multiple values The selected items conta…" at bounding box center [193, 23] width 172 height 14
paste input "Administrative - 62100-110"
drag, startPoint x: 215, startPoint y: 18, endPoint x: 127, endPoint y: 24, distance: 87.8
click at [128, 24] on div "Description Administrative - 62100-110 Multiple values The selected items conta…" at bounding box center [193, 23] width 172 height 14
type input "Administrative - 62100-110"
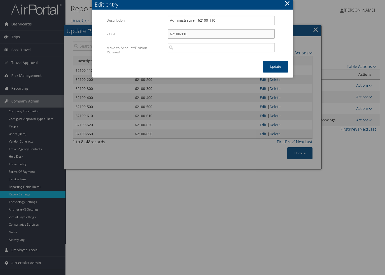
drag, startPoint x: 209, startPoint y: 33, endPoint x: 123, endPoint y: 36, distance: 85.9
click at [123, 36] on div "Value 62100-110 Multiple values The selected items contain different values for…" at bounding box center [193, 36] width 172 height 14
paste input "Administrative -"
type input "Administrative - 62100-110"
click at [273, 66] on button "Update" at bounding box center [275, 67] width 25 height 12
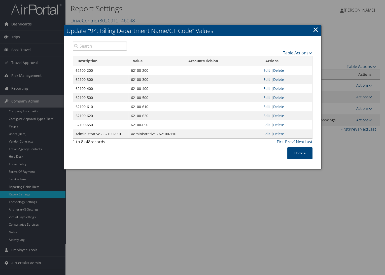
click at [266, 79] on link "Edit" at bounding box center [266, 79] width 7 height 5
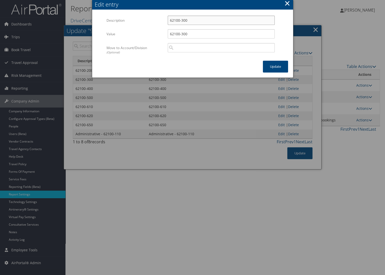
click at [170, 20] on input "62100-300" at bounding box center [221, 20] width 107 height 9
paste input "Engineering"
drag, startPoint x: 217, startPoint y: 21, endPoint x: 131, endPoint y: 30, distance: 85.6
click at [131, 30] on div "Multiple values The selected items contain different values for this input. To …" at bounding box center [193, 38] width 172 height 45
type input "Engineering - 62100-300"
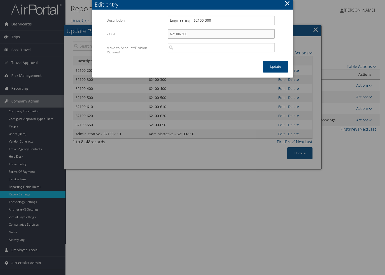
drag, startPoint x: 203, startPoint y: 33, endPoint x: 146, endPoint y: 38, distance: 57.8
click at [146, 38] on div "Value 62100-300 Multiple values The selected items contain different values for…" at bounding box center [193, 36] width 172 height 14
paste input "Engineering -"
type input "Engineering - 62100-300"
click at [278, 62] on button "Update" at bounding box center [275, 67] width 25 height 12
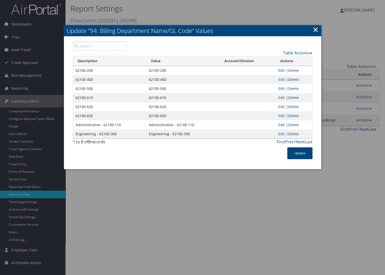
click at [280, 125] on link "Edit" at bounding box center [281, 124] width 7 height 5
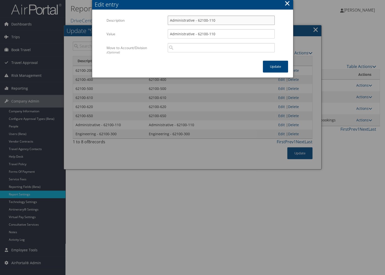
click at [190, 20] on input "Administrative - 62100-110" at bounding box center [221, 20] width 107 height 9
drag, startPoint x: 193, startPoint y: 20, endPoint x: 128, endPoint y: 22, distance: 64.5
click at [129, 22] on div "Description Administrative - 62100-110 Multiple values The selected items conta…" at bounding box center [193, 23] width 172 height 14
paste input "Engineering - 62100-300"
drag, startPoint x: 210, startPoint y: 20, endPoint x: 152, endPoint y: 26, distance: 58.3
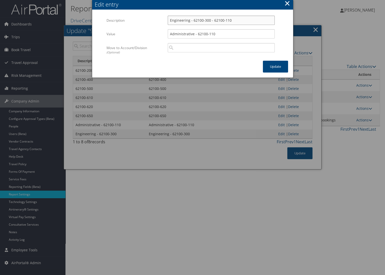
click at [152, 26] on div "Description Engineering - 62100-300 - 62100-110 Multiple values The selected it…" at bounding box center [193, 23] width 172 height 14
drag, startPoint x: 227, startPoint y: 20, endPoint x: 131, endPoint y: 21, distance: 95.4
click at [131, 21] on div "Description Customer Success - 62100-110 Multiple values The selected items con…" at bounding box center [193, 23] width 172 height 14
type input "Customer Success - 62100-110"
drag, startPoint x: 224, startPoint y: 33, endPoint x: 143, endPoint y: 37, distance: 80.7
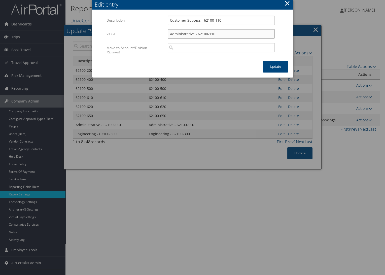
click at [143, 37] on div "Value Administrative - 62100-110 Multiple values The selected items contain dif…" at bounding box center [193, 36] width 172 height 14
paste input "Customer Success"
type input "Customer Success - 62100-110"
click at [269, 63] on button "Update" at bounding box center [275, 67] width 25 height 12
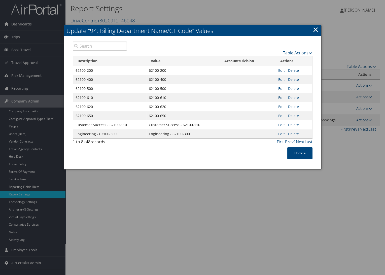
click at [280, 97] on link "Edit" at bounding box center [281, 97] width 7 height 5
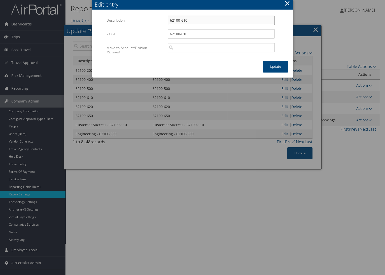
click at [168, 21] on input "62100-610" at bounding box center [221, 20] width 107 height 9
paste input "Administrative"
drag, startPoint x: 227, startPoint y: 19, endPoint x: 129, endPoint y: 23, distance: 98.5
click at [128, 23] on div "Description Administrative - 62100-610 Multiple values The selected items conta…" at bounding box center [193, 23] width 172 height 14
type input "Administrative - 62100-610"
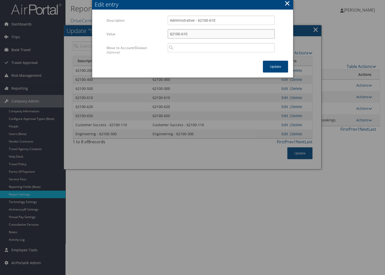
drag, startPoint x: 203, startPoint y: 36, endPoint x: 132, endPoint y: 36, distance: 71.3
click at [132, 36] on div "Value 62100-610 Multiple values The selected items contain different values for…" at bounding box center [193, 36] width 172 height 14
paste input "Administrative -"
type input "Administrative - 62100-610"
click at [276, 67] on button "Update" at bounding box center [275, 67] width 25 height 12
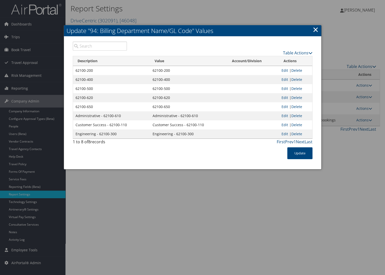
click at [286, 99] on link "Edit" at bounding box center [285, 97] width 7 height 5
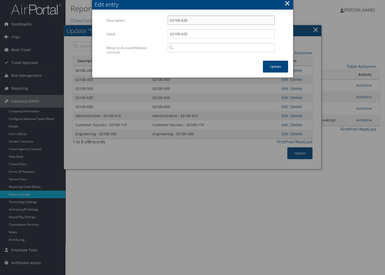
click at [170, 20] on input "62100-620" at bounding box center [221, 20] width 107 height 9
drag, startPoint x: 211, startPoint y: 22, endPoint x: 144, endPoint y: 25, distance: 66.8
click at [145, 24] on div "Description Finance - 62100-620 Multiple values The selected items contain diff…" at bounding box center [193, 23] width 172 height 14
type input "Finance - 62100-620"
paste input "Finance -"
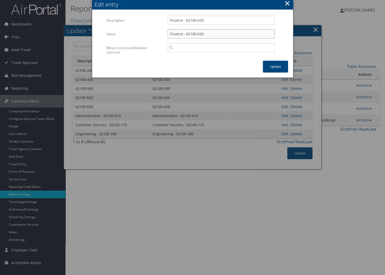
drag, startPoint x: 204, startPoint y: 32, endPoint x: 143, endPoint y: 39, distance: 61.8
click at [143, 38] on div "Value Finance - 62100-620 Multiple values The selected items contain different …" at bounding box center [193, 36] width 172 height 14
type input "Finance - 62100-620"
click at [278, 67] on button "Update" at bounding box center [275, 67] width 25 height 12
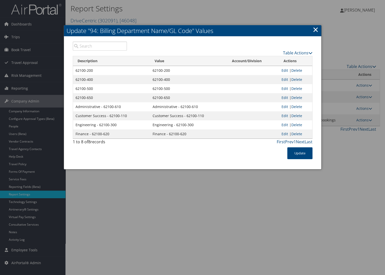
drag, startPoint x: 285, startPoint y: 79, endPoint x: 280, endPoint y: 80, distance: 5.8
click at [286, 79] on link "Edit" at bounding box center [285, 79] width 7 height 5
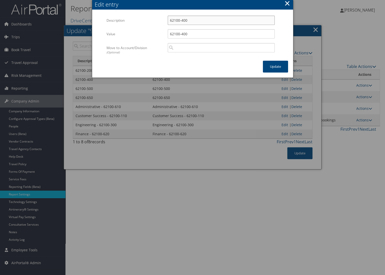
click at [171, 19] on input "62100-400" at bounding box center [221, 20] width 107 height 9
click at [170, 22] on input "62100-400" at bounding box center [221, 20] width 107 height 9
drag, startPoint x: 221, startPoint y: 20, endPoint x: 152, endPoint y: 21, distance: 69.0
click at [152, 21] on div "Description Marketing - 62100-400 Multiple values The selected items contain di…" at bounding box center [193, 23] width 172 height 14
type input "Marketing - 62100-400"
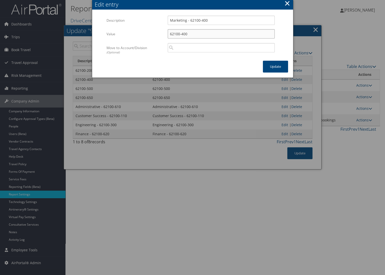
drag, startPoint x: 209, startPoint y: 32, endPoint x: 143, endPoint y: 35, distance: 66.3
click at [143, 35] on div "Value 62100-400 Multiple values The selected items contain different values for…" at bounding box center [193, 36] width 172 height 14
paste input "Marketing -"
type input "Marketing - 62100-400"
click at [274, 66] on button "Update" at bounding box center [275, 67] width 25 height 12
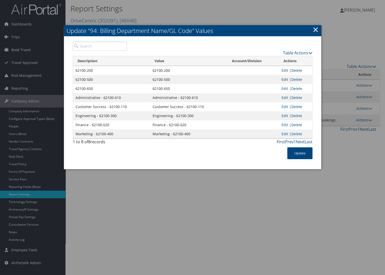
click at [287, 70] on link "Edit" at bounding box center [285, 70] width 7 height 5
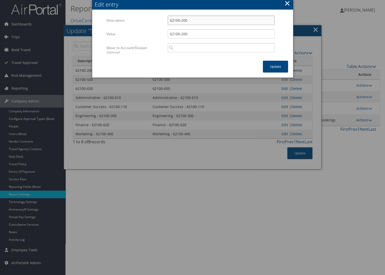
click at [169, 19] on input "62100-200" at bounding box center [221, 20] width 107 height 9
drag, startPoint x: 222, startPoint y: 17, endPoint x: 133, endPoint y: 24, distance: 88.9
click at [133, 24] on div "Description Product - 62100-200 Multiple values The selected items contain diff…" at bounding box center [193, 23] width 172 height 14
type input "Product - 62100-200"
paste input "Product -"
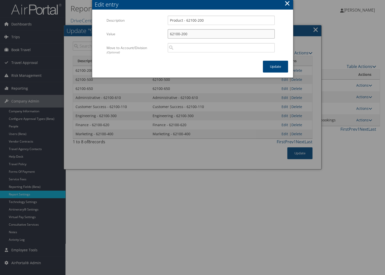
drag, startPoint x: 199, startPoint y: 36, endPoint x: 157, endPoint y: 37, distance: 42.6
click at [157, 37] on div "Value 62100-200 Multiple values The selected items contain different values for…" at bounding box center [193, 36] width 172 height 14
type input "Product - 62100-200"
click at [277, 69] on button "Update" at bounding box center [275, 67] width 25 height 12
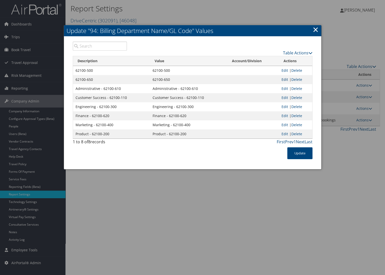
click at [286, 78] on link "Edit" at bounding box center [285, 79] width 7 height 5
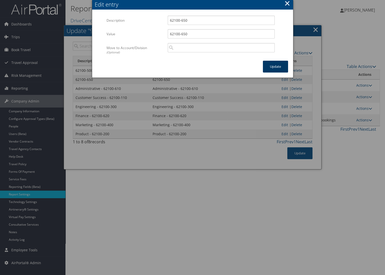
click at [272, 64] on button "Update" at bounding box center [275, 67] width 25 height 12
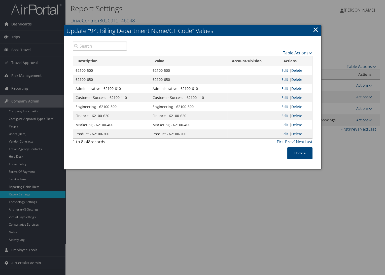
click at [200, 12] on div at bounding box center [192, 137] width 385 height 275
click at [307, 53] on link "Table Actions" at bounding box center [297, 53] width 29 height 6
drag, startPoint x: 293, startPoint y: 58, endPoint x: 287, endPoint y: 59, distance: 5.7
click at [292, 58] on link "New Record" at bounding box center [279, 60] width 66 height 9
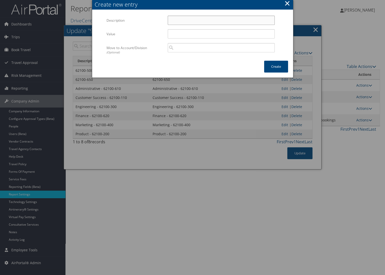
click at [172, 19] on input "Description" at bounding box center [221, 20] width 107 height 9
click at [192, 17] on input "Description" at bounding box center [221, 20] width 107 height 9
paste input "Technical Support"
click at [215, 24] on input "Technical Support -" at bounding box center [221, 20] width 107 height 9
paste input "62100-130"
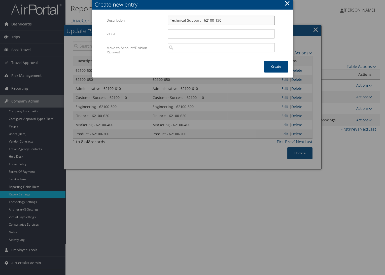
drag, startPoint x: 222, startPoint y: 19, endPoint x: 149, endPoint y: 27, distance: 73.5
click at [149, 27] on div "Description Technical Support - 62100-130 Multiple values The selected items co…" at bounding box center [193, 23] width 172 height 14
type input "Technical Support - 62100-130"
click at [195, 33] on input "Value" at bounding box center [221, 33] width 107 height 9
paste input "Technical Support - 62100-130"
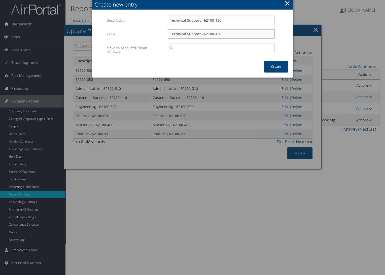
type input "Technical Support - 62100-130"
click at [261, 56] on div "Multiple values The selected items contain different values for this input. To …" at bounding box center [221, 49] width 115 height 13
click at [272, 64] on button "Create" at bounding box center [276, 67] width 24 height 12
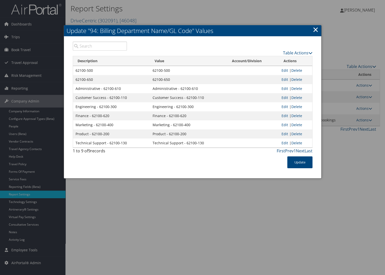
click at [285, 79] on link "Edit" at bounding box center [285, 79] width 7 height 5
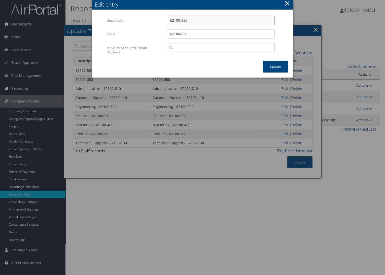
click at [170, 21] on input "62100-650" at bounding box center [221, 20] width 107 height 9
drag, startPoint x: 205, startPoint y: 18, endPoint x: 168, endPoint y: 24, distance: 37.4
click at [168, 23] on input "Sales - 62100-650" at bounding box center [221, 20] width 107 height 9
type input "Sales - 62100-650"
paste input "Sales -"
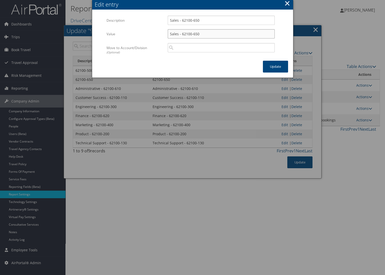
drag, startPoint x: 200, startPoint y: 36, endPoint x: 157, endPoint y: 40, distance: 44.0
click at [153, 37] on div "Value Sales - 62100-650 Multiple values The selected items contain different va…" at bounding box center [193, 36] width 172 height 14
type input "Sales - 62100-650"
click at [272, 64] on button "Update" at bounding box center [275, 67] width 25 height 12
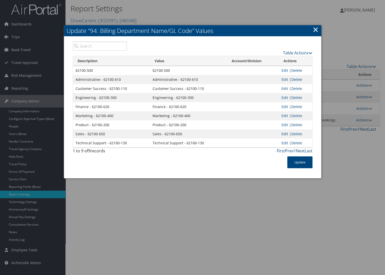
click at [285, 132] on link "Edit" at bounding box center [285, 133] width 7 height 5
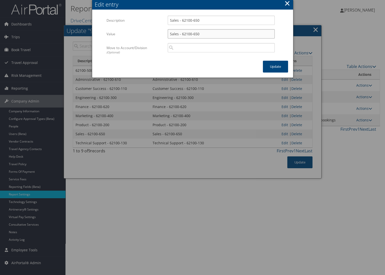
drag, startPoint x: 181, startPoint y: 35, endPoint x: 120, endPoint y: 26, distance: 61.5
click at [123, 31] on div "Value Sales - 62100-650 Multiple values The selected items contain different va…" at bounding box center [193, 36] width 172 height 14
type input "62100-650"
drag, startPoint x: 182, startPoint y: 20, endPoint x: 155, endPoint y: 22, distance: 26.5
click at [155, 22] on div "Description Sales - 62100-650 Multiple values The selected items contain differ…" at bounding box center [193, 23] width 172 height 14
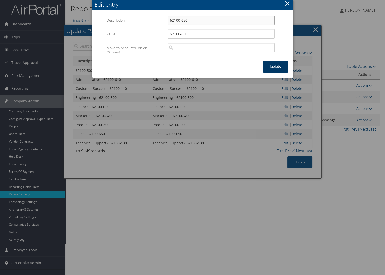
type input "62100-650"
click at [271, 66] on button "Update" at bounding box center [275, 67] width 25 height 12
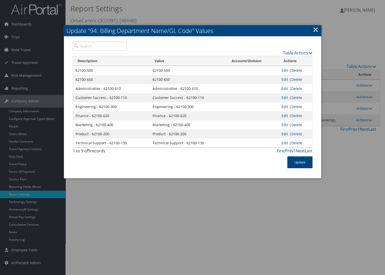
click at [224, 175] on div "Table Actions Loading... Description Value Account/Division Actions 62100-500 6…" at bounding box center [192, 108] width 257 height 142
click at [285, 70] on link "Edit" at bounding box center [285, 70] width 7 height 5
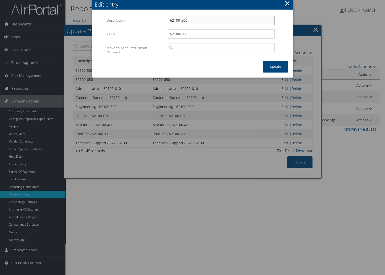
click at [171, 21] on input "62100-500" at bounding box center [221, 20] width 107 height 9
drag, startPoint x: 203, startPoint y: 18, endPoint x: 129, endPoint y: 24, distance: 74.3
click at [129, 24] on div "Description Sales - 62100-500 Multiple values The selected items contain differ…" at bounding box center [193, 23] width 172 height 14
paste input "text"
type input "Sales - 62100-500"
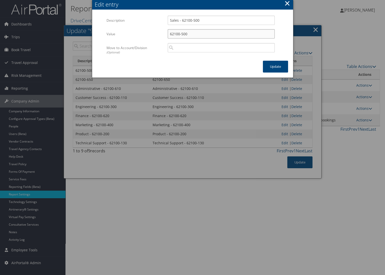
drag, startPoint x: 205, startPoint y: 31, endPoint x: 147, endPoint y: 36, distance: 58.4
click at [147, 36] on div "Value 62100-500 Multiple values The selected items contain different values for…" at bounding box center [193, 36] width 172 height 14
paste input "Sales -"
type input "Sales - 62100-500"
click at [282, 65] on button "Update" at bounding box center [275, 67] width 25 height 12
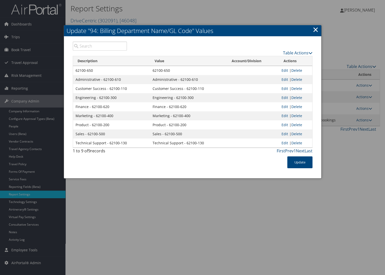
click at [278, 15] on div at bounding box center [192, 137] width 385 height 275
click at [304, 160] on button "Update" at bounding box center [299, 162] width 25 height 12
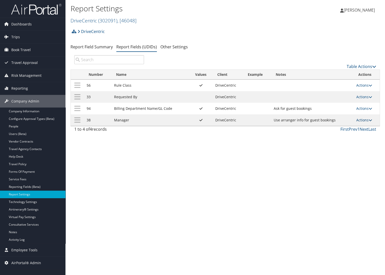
click at [365, 120] on link "Actions" at bounding box center [364, 120] width 16 height 5
click at [355, 126] on link "Update Report Field Values" at bounding box center [345, 128] width 54 height 9
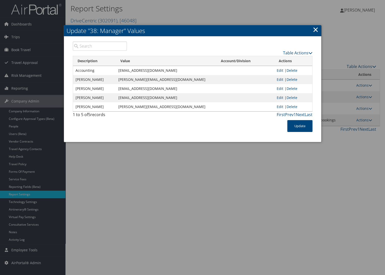
click at [315, 28] on link "×" at bounding box center [316, 29] width 6 height 10
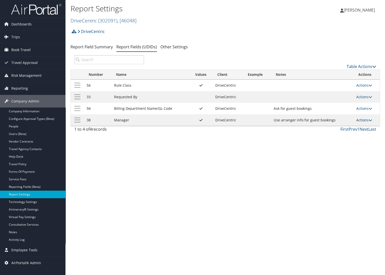
click at [362, 122] on link "Actions" at bounding box center [364, 120] width 16 height 5
click at [339, 129] on link "Update Report Field Values" at bounding box center [345, 128] width 54 height 9
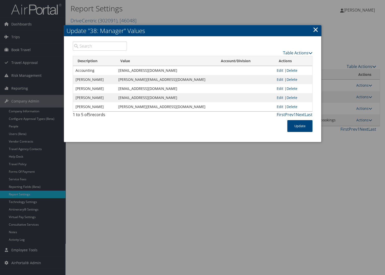
click at [191, 156] on div at bounding box center [192, 137] width 385 height 275
click at [301, 125] on button "Update" at bounding box center [299, 126] width 25 height 12
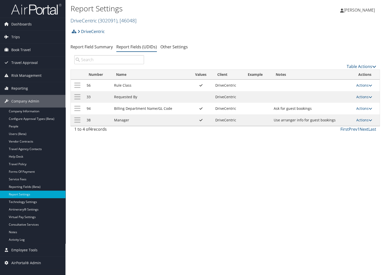
click at [81, 18] on link "DriveCentric ( 302091 ) , [ 46048 ]" at bounding box center [104, 20] width 66 height 7
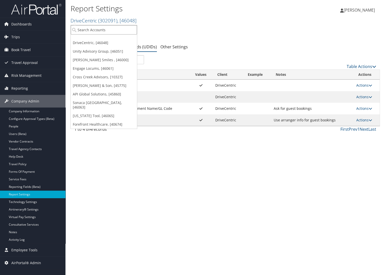
click at [94, 29] on input "search" at bounding box center [104, 29] width 66 height 9
type input "casino"
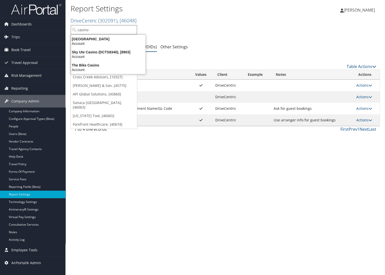
click at [101, 47] on div "Cache Creek Casino Resort Account" at bounding box center [108, 42] width 73 height 12
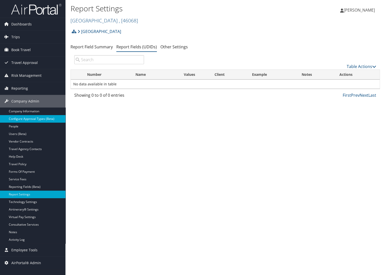
click at [25, 110] on link "Company Information" at bounding box center [32, 112] width 65 height 8
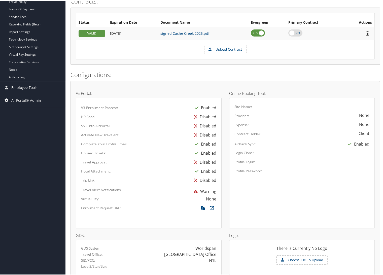
scroll to position [231, 0]
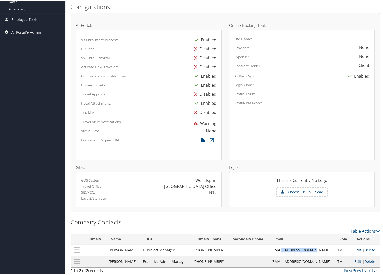
drag, startPoint x: 286, startPoint y: 250, endPoint x: 320, endPoint y: 249, distance: 34.0
click at [320, 249] on td "[EMAIL_ADDRESS][DOMAIN_NAME]" at bounding box center [302, 250] width 66 height 12
drag, startPoint x: 320, startPoint y: 249, endPoint x: 268, endPoint y: 255, distance: 52.5
click at [268, 255] on tbody "Andrew Brown IT Project Manager (530) 902-0437 Abrown2@cachecreek.com TM Edit |…" at bounding box center [225, 255] width 309 height 23
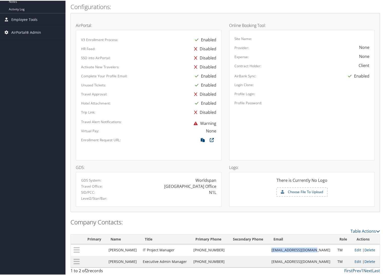
click at [268, 255] on td at bounding box center [248, 261] width 41 height 12
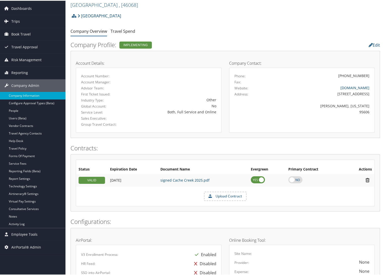
scroll to position [0, 0]
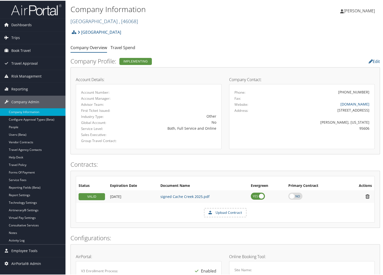
click at [92, 22] on link "Cache Creek Casino Resort , [ 46068 ]" at bounding box center [104, 20] width 67 height 7
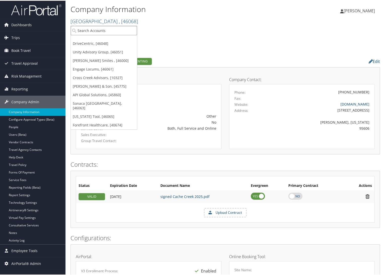
click at [92, 28] on input "search" at bounding box center [104, 29] width 66 height 9
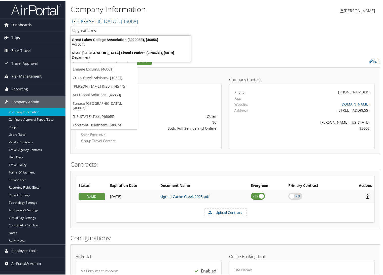
type input "great lakes"
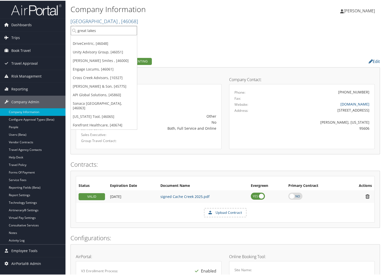
drag, startPoint x: 100, startPoint y: 28, endPoint x: 66, endPoint y: 29, distance: 34.0
click at [66, 29] on div "Company Information Cache Creek Casino Resort , [ 46068 ] DriveCentric Unity Ad…" at bounding box center [225, 253] width 320 height 507
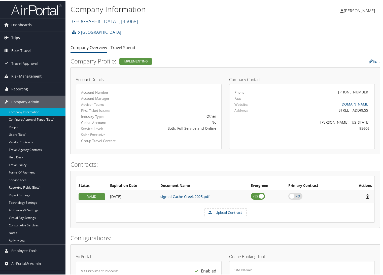
click at [109, 23] on link "Cache Creek Casino Resort , [ 46068 ]" at bounding box center [104, 20] width 67 height 7
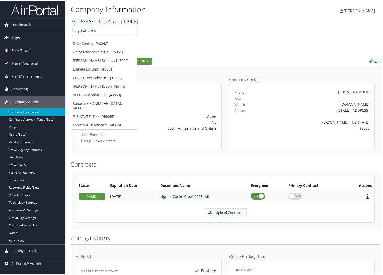
click at [105, 32] on input "great lakes" at bounding box center [104, 29] width 66 height 9
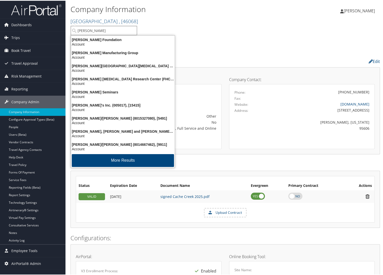
type input "fred hutch"
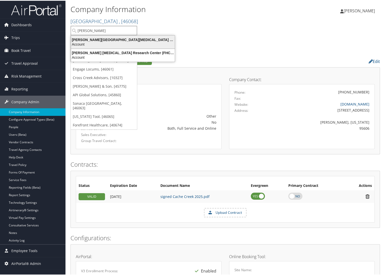
click at [119, 40] on div "Fred Hutchinson Cancer Center (301659), [40671]" at bounding box center [123, 39] width 110 height 5
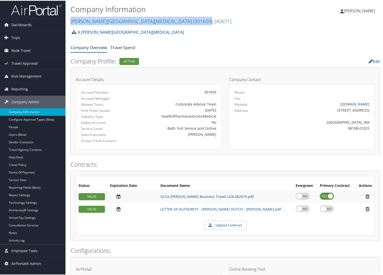
drag, startPoint x: 159, startPoint y: 18, endPoint x: 68, endPoint y: 19, distance: 90.9
click at [68, 19] on div "Company Information [PERSON_NAME][GEOGRAPHIC_DATA][MEDICAL_DATA] ( 301659 ) , […" at bounding box center [225, 13] width 320 height 26
copy link "[PERSON_NAME][GEOGRAPHIC_DATA][MEDICAL_DATA] ( 301659 )"
drag, startPoint x: 109, startPoint y: 21, endPoint x: 108, endPoint y: 24, distance: 3.2
click at [109, 21] on link "[PERSON_NAME][GEOGRAPHIC_DATA][MEDICAL_DATA] ( 301659 ) , [ 40671 ]" at bounding box center [151, 20] width 161 height 7
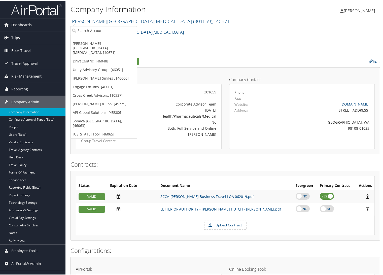
click at [107, 29] on input "search" at bounding box center [104, 29] width 66 height 9
type input "v"
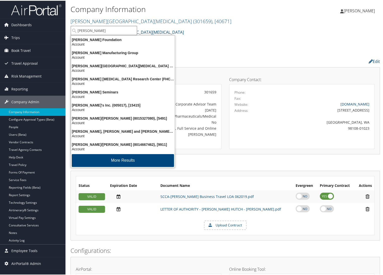
type input "[PERSON_NAME]"
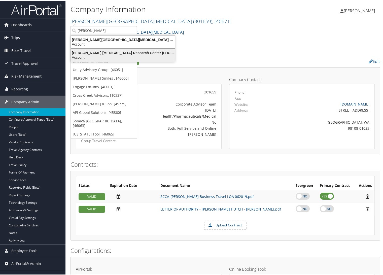
click at [116, 54] on div "Account" at bounding box center [123, 56] width 110 height 5
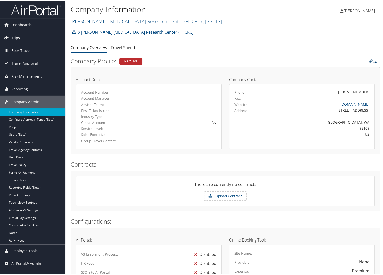
click at [371, 61] on link "Edit" at bounding box center [374, 61] width 11 height 6
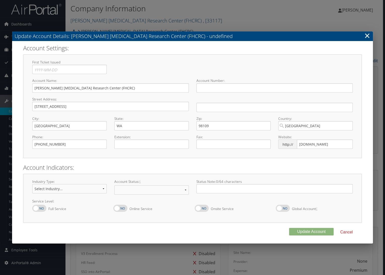
select select "10"
click at [133, 90] on input "[PERSON_NAME] [MEDICAL_DATA] Research Center (FHCRC)" at bounding box center [110, 87] width 157 height 9
type input "[PERSON_NAME] [MEDICAL_DATA] Research Center (FHCRC) - INACTIVE"
click at [302, 230] on button "Update Account" at bounding box center [311, 232] width 45 height 8
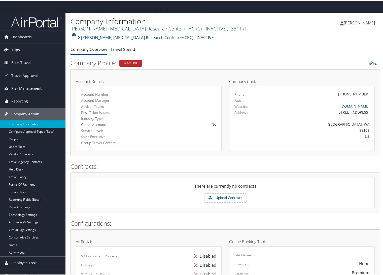
click at [97, 29] on link "Fred Hutchinson Cancer Research Center (FHCRC) - INACTIVE , [ 33117 ]" at bounding box center [159, 27] width 176 height 7
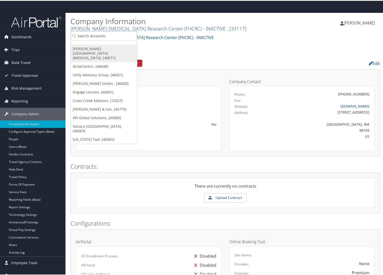
click at [100, 52] on link "[PERSON_NAME][GEOGRAPHIC_DATA][MEDICAL_DATA], [40671]" at bounding box center [104, 53] width 66 height 18
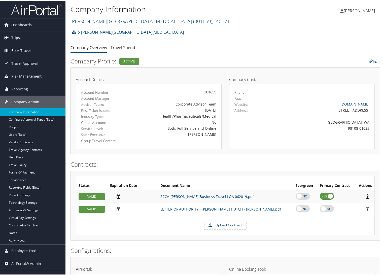
click at [118, 24] on link "Fred Hutchinson Cancer Center ( 301659 ) , [ 40671 ]" at bounding box center [151, 20] width 161 height 7
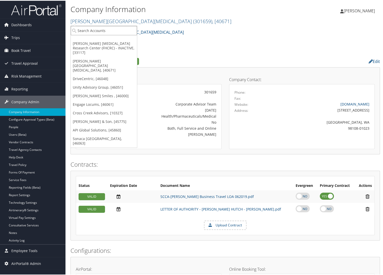
click at [90, 32] on input "search" at bounding box center [104, 29] width 66 height 9
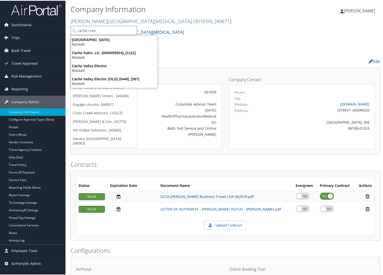
type input "cache creek"
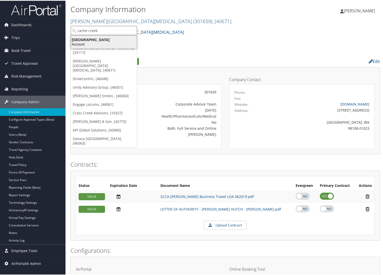
click at [89, 35] on li "Cache Creek Casino Resort Account" at bounding box center [104, 42] width 66 height 14
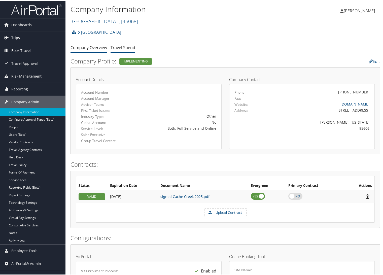
click at [119, 50] on li "Travel Spend" at bounding box center [123, 47] width 25 height 9
click at [120, 47] on link "Travel Spend" at bounding box center [123, 47] width 25 height 6
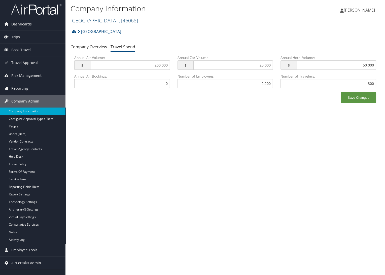
click at [92, 18] on link "[GEOGRAPHIC_DATA] , [ 46068 ]" at bounding box center [104, 20] width 67 height 7
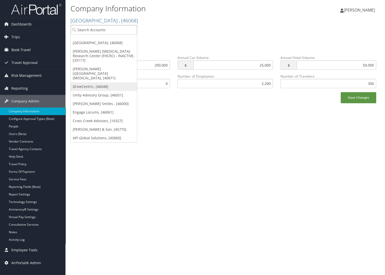
click at [93, 82] on link "DriveCentric, [46048]" at bounding box center [104, 86] width 66 height 9
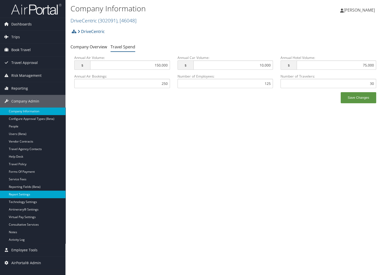
click at [33, 193] on link "Report Settings" at bounding box center [32, 195] width 65 height 8
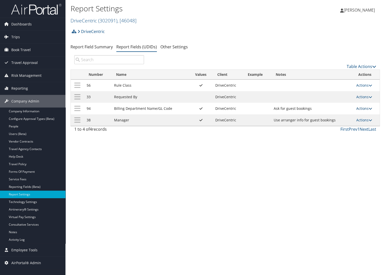
click at [357, 110] on link "Actions" at bounding box center [364, 108] width 16 height 5
click at [352, 116] on link "Update Report Field Values" at bounding box center [345, 116] width 54 height 9
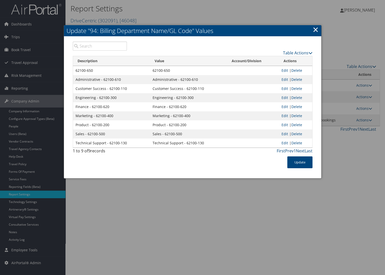
click at [237, 195] on div at bounding box center [192, 137] width 385 height 275
drag, startPoint x: 305, startPoint y: 159, endPoint x: 251, endPoint y: 0, distance: 167.6
click at [304, 159] on button "Update" at bounding box center [299, 162] width 25 height 12
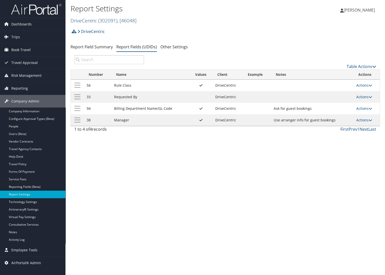
click at [84, 19] on link "DriveCentric ( 302091 ) , [ 46048 ]" at bounding box center [104, 20] width 66 height 7
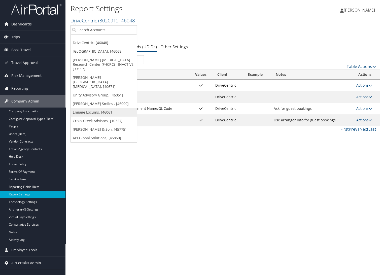
click at [90, 108] on link "Engage Locums, [46061]" at bounding box center [104, 112] width 66 height 9
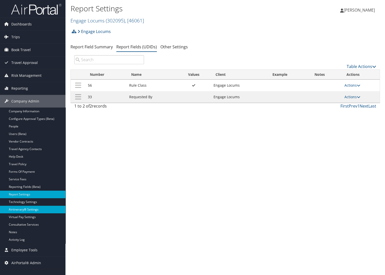
click at [28, 209] on link "Airtinerary® Settings" at bounding box center [32, 210] width 65 height 8
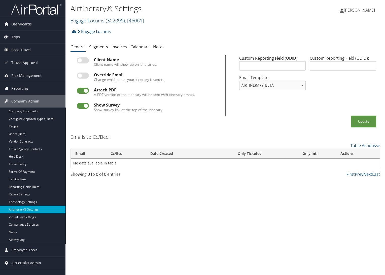
click at [362, 146] on link "Table Actions" at bounding box center [365, 146] width 29 height 6
click at [359, 153] on link "Add New Cc Email" at bounding box center [345, 153] width 66 height 9
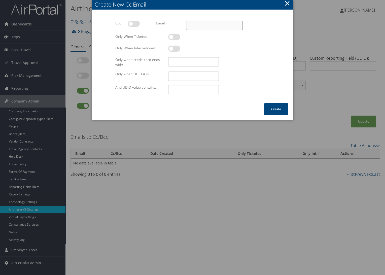
click at [197, 23] on input "Email" at bounding box center [214, 25] width 56 height 9
paste input "rhickey@engagelocums.com"
type input "rhickey@engagelocums.com"
click at [173, 38] on label at bounding box center [174, 37] width 12 height 6
click at [173, 38] on input "checkbox" at bounding box center [172, 37] width 3 height 3
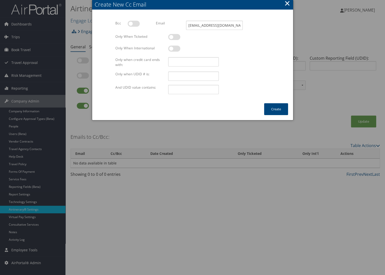
checkbox input "true"
click at [278, 109] on button "Create" at bounding box center [276, 109] width 24 height 12
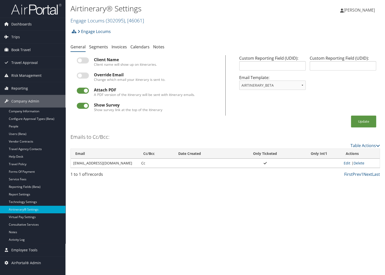
click at [302, 169] on div "Loading... Email Cc/Bcc Date Created Only Ticketed Only Int'l Actions rhickey@e…" at bounding box center [226, 160] width 310 height 23
click at [19, 194] on link "Report Settings" at bounding box center [32, 195] width 65 height 8
